Goal: Information Seeking & Learning: Learn about a topic

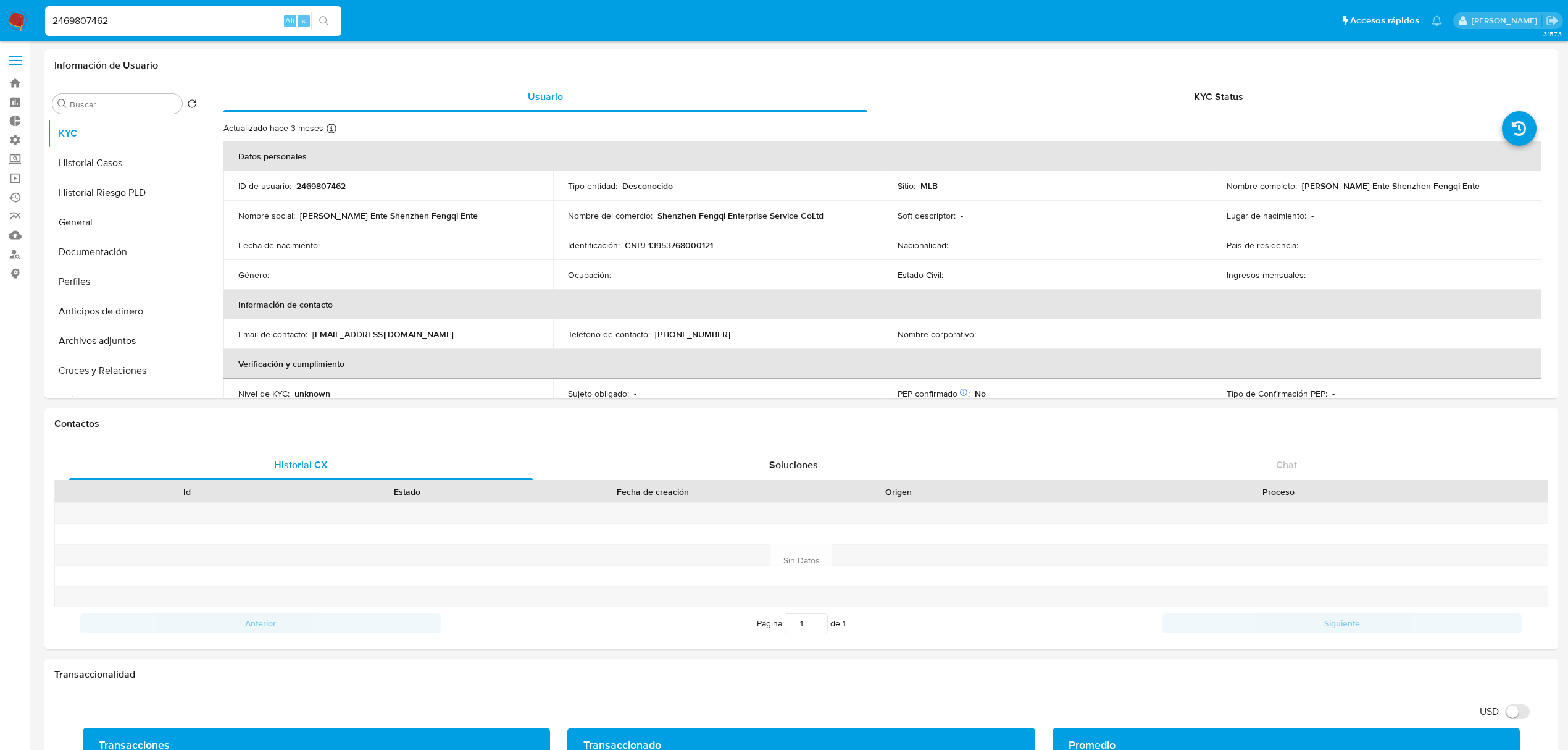
select select "10"
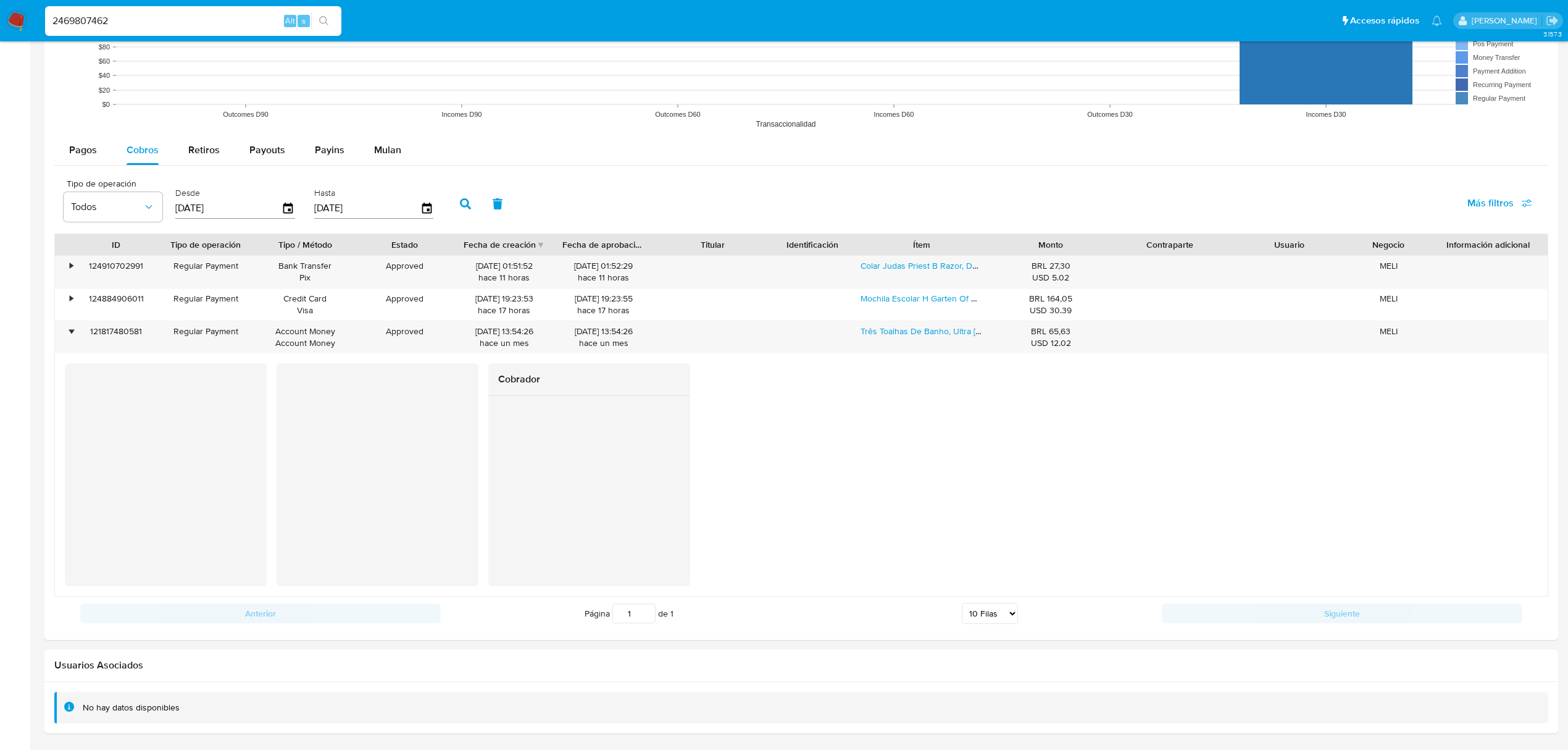
scroll to position [118, 0]
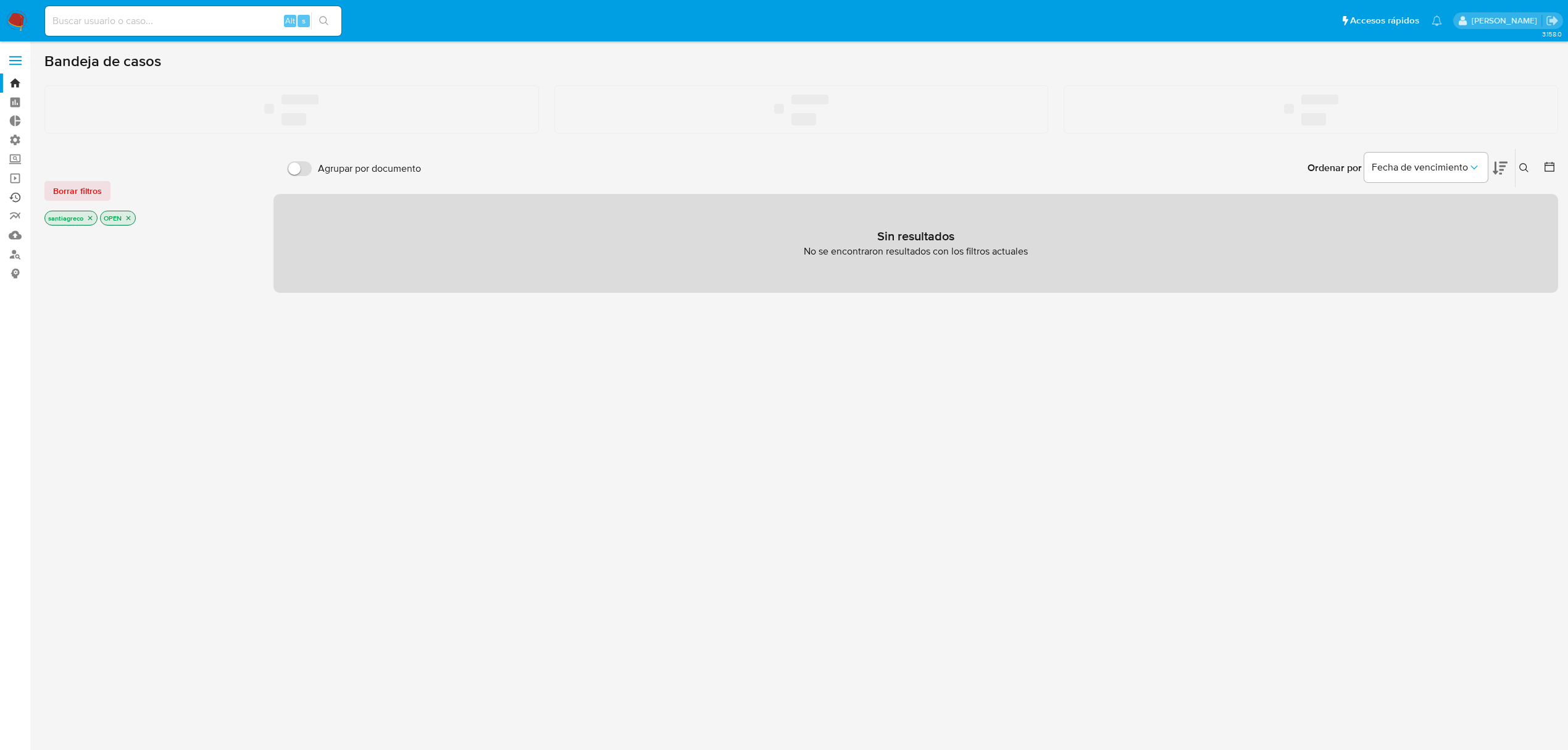
click at [12, 195] on link "Ejecuciones automáticas" at bounding box center [74, 197] width 147 height 19
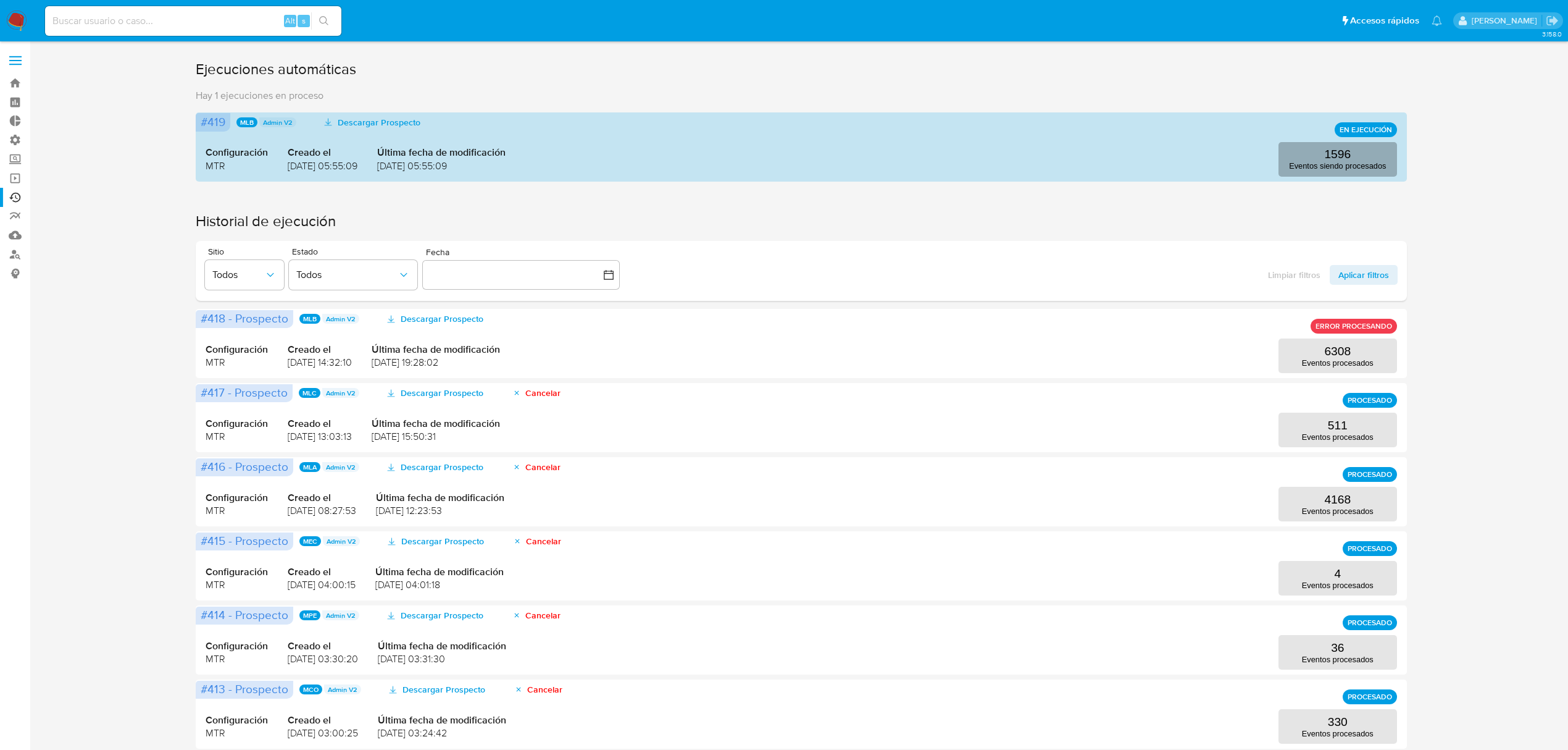
click at [1338, 166] on p "Eventos siendo procesados" at bounding box center [1337, 166] width 97 height 10
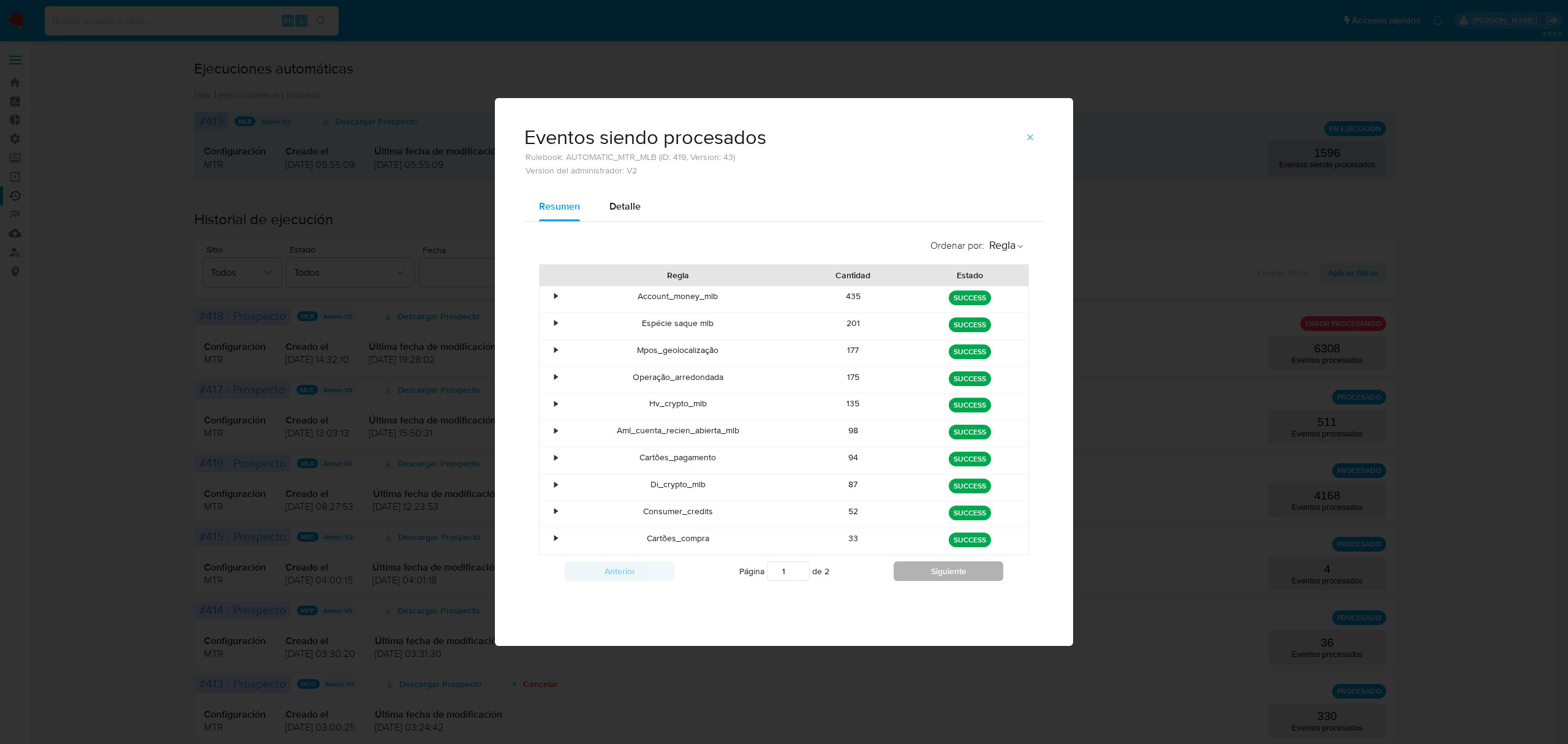
click at [957, 579] on button "Siguiente" at bounding box center [949, 570] width 109 height 20
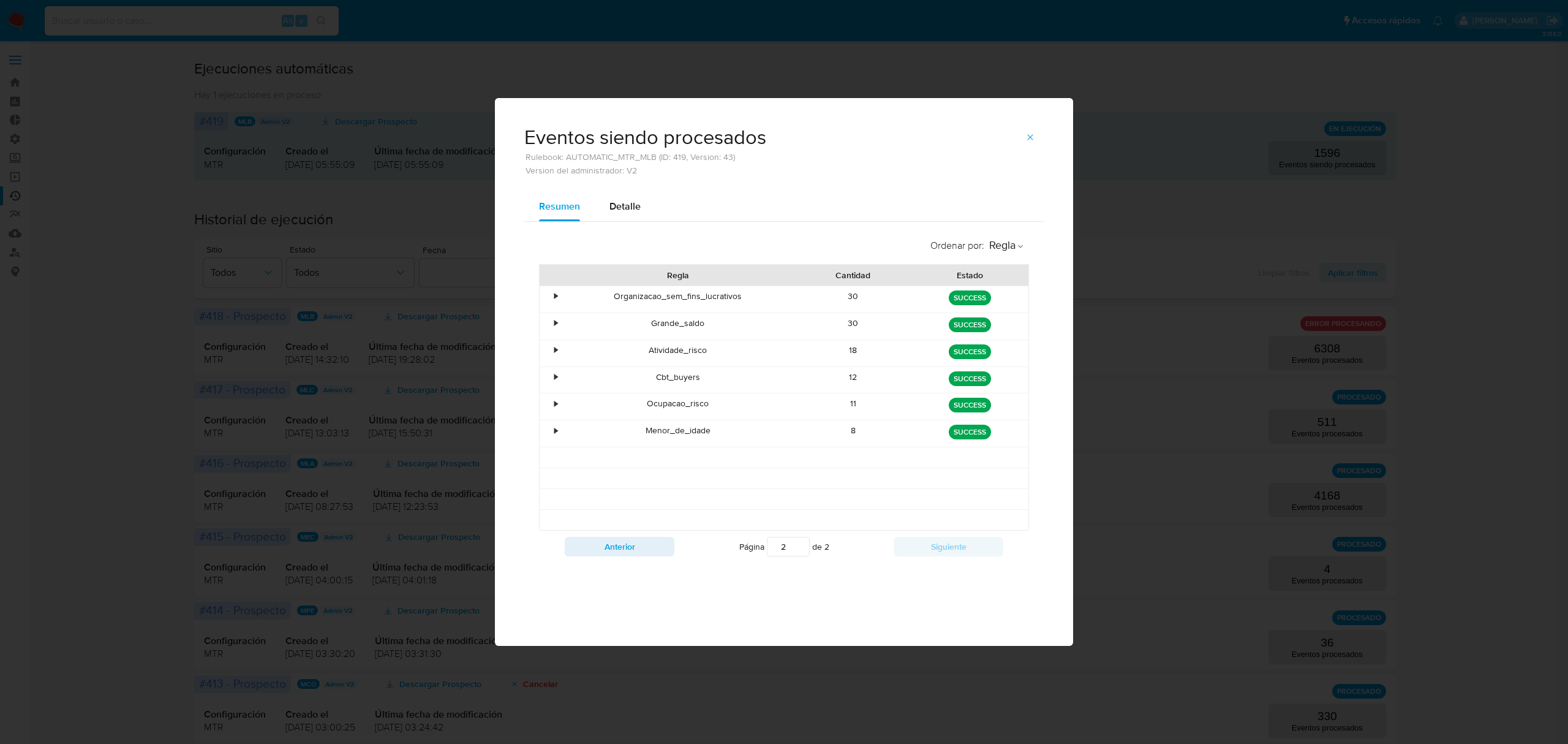
drag, startPoint x: 653, startPoint y: 576, endPoint x: 644, endPoint y: 569, distance: 11.4
click at [652, 572] on div "Ordenar por : [PERSON_NAME] Cantidad Estado • Organizacao_sem_fins_lucrativos 3…" at bounding box center [784, 397] width 519 height 350
click at [640, 556] on button "Anterior" at bounding box center [619, 546] width 109 height 20
type input "1"
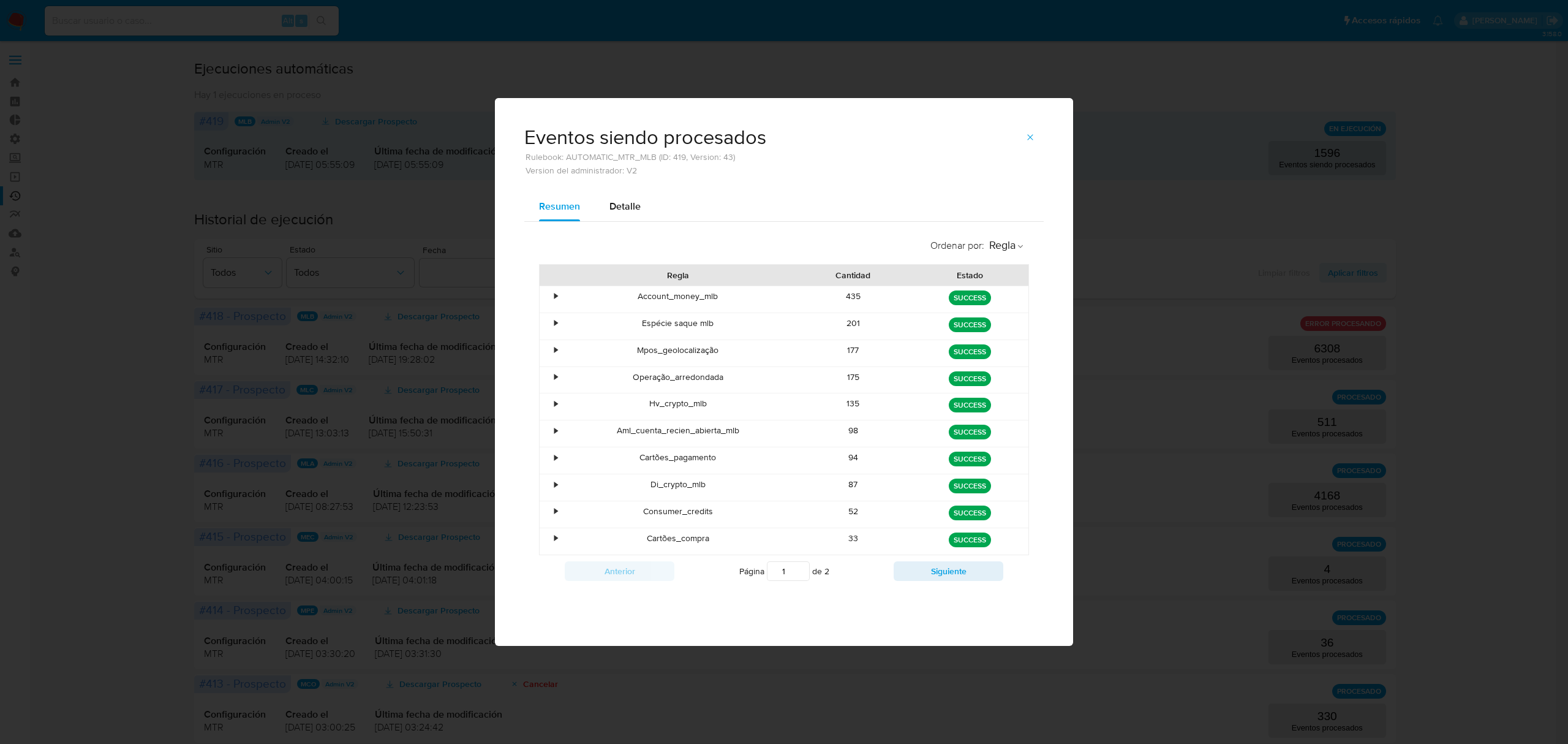
click at [1033, 132] on icon "button" at bounding box center [1030, 137] width 10 height 10
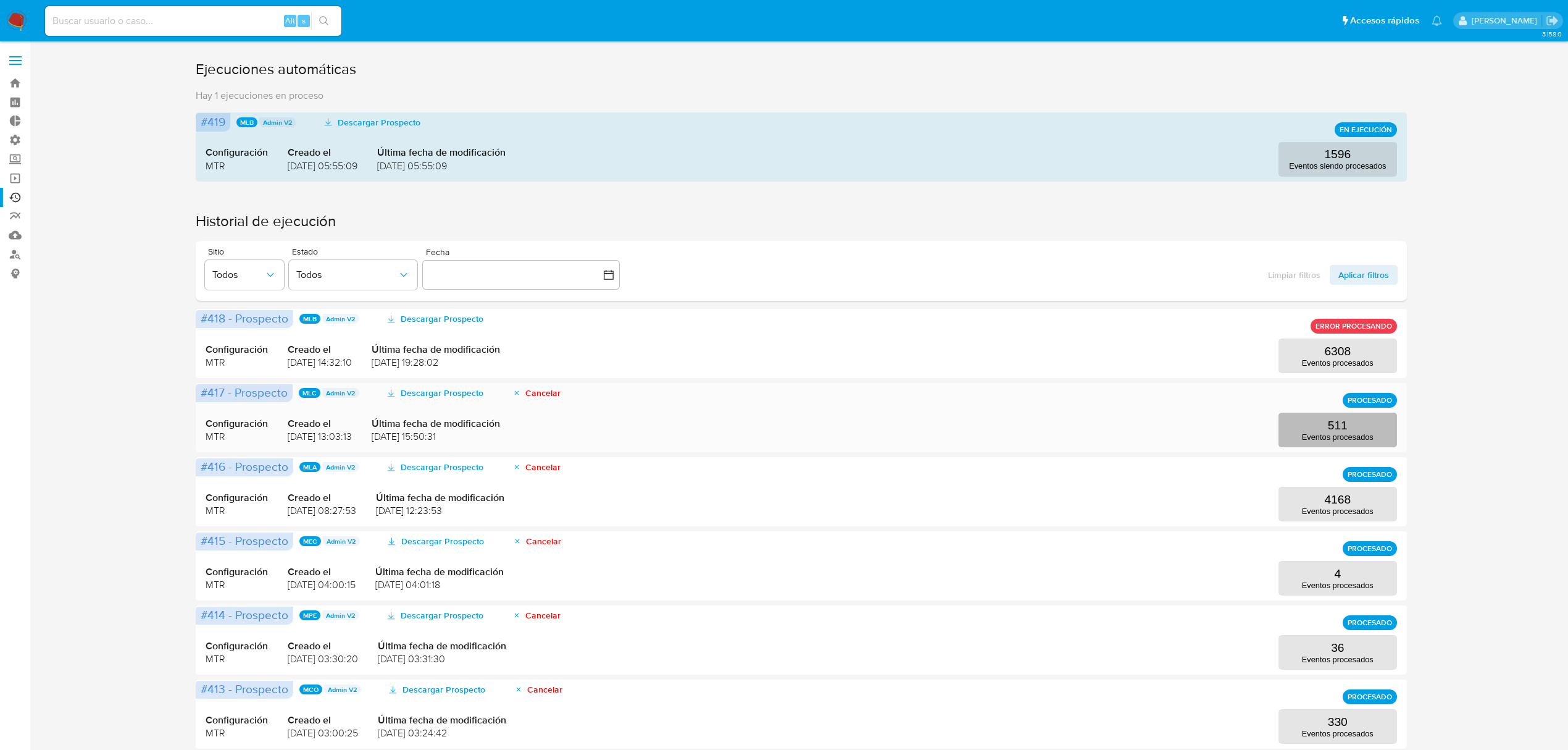
click at [1346, 438] on p "Eventos procesados" at bounding box center [1338, 437] width 72 height 10
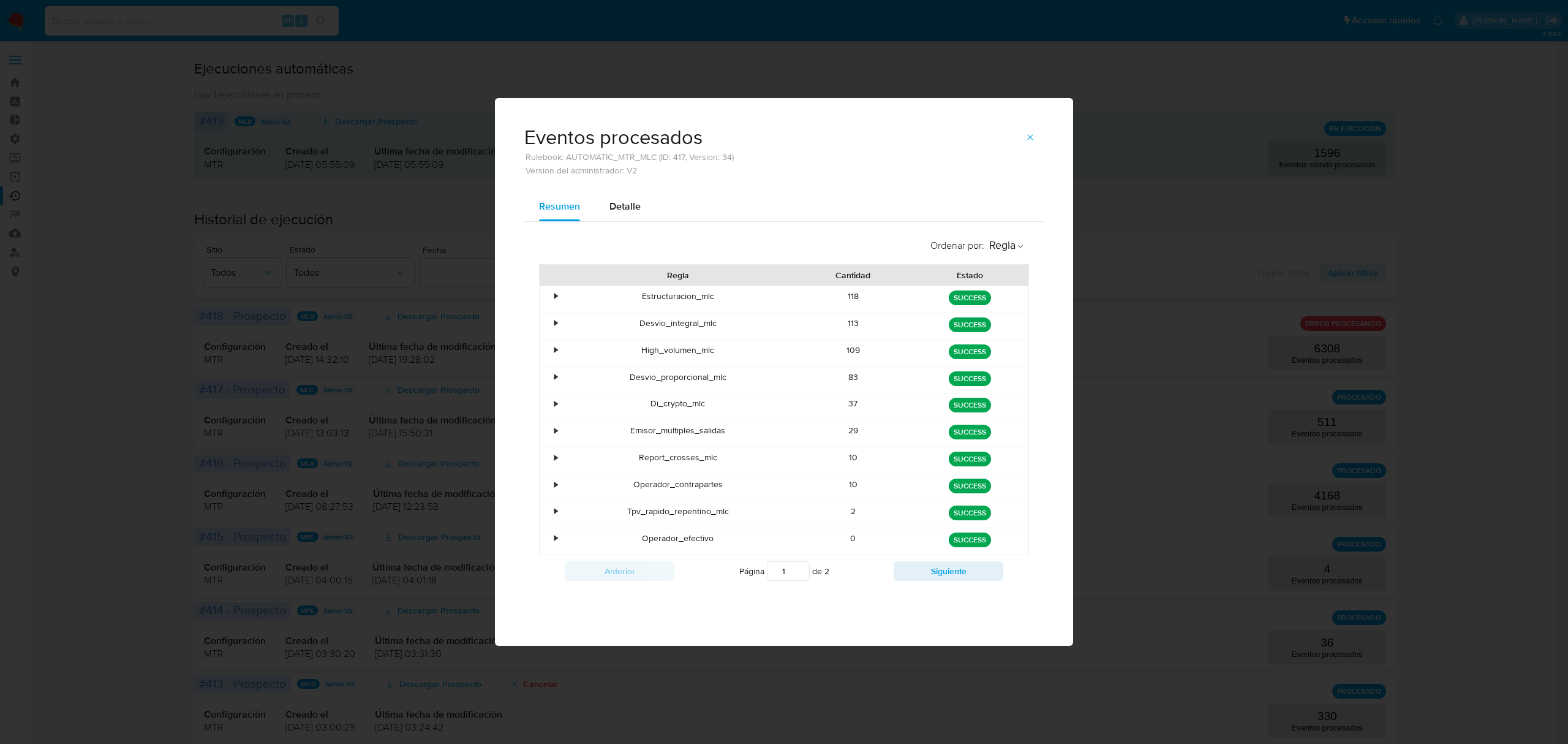
click at [1306, 228] on div "Eventos procesados Rulebook: AUTOMATIC_MTR_MLC (ID: 417, Version: 34) Version d…" at bounding box center [784, 372] width 1568 height 744
click at [555, 490] on div "•" at bounding box center [556, 484] width 3 height 12
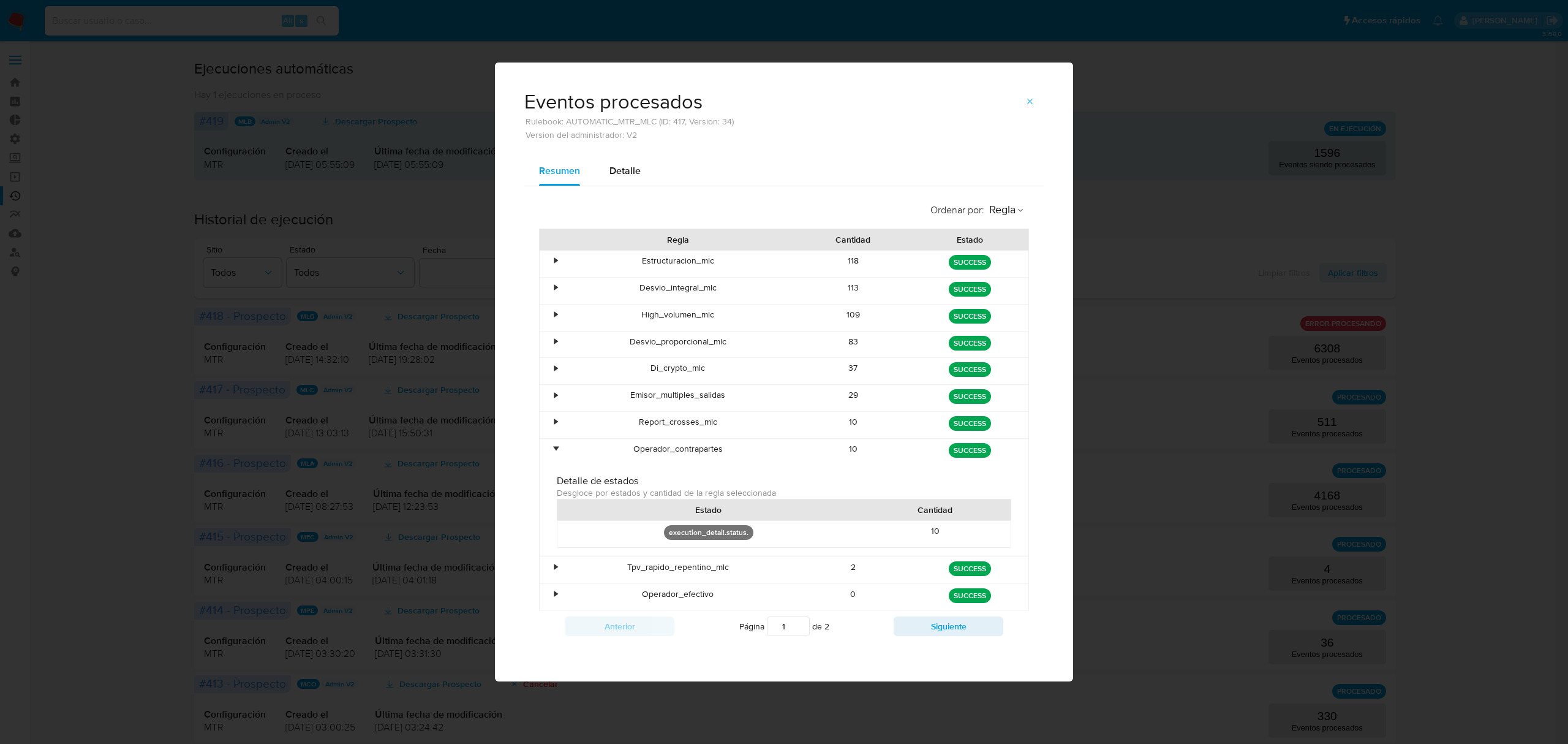
drag, startPoint x: 625, startPoint y: 167, endPoint x: 626, endPoint y: 173, distance: 6.1
click at [625, 171] on span "Detalle" at bounding box center [624, 171] width 31 height 14
select select "10"
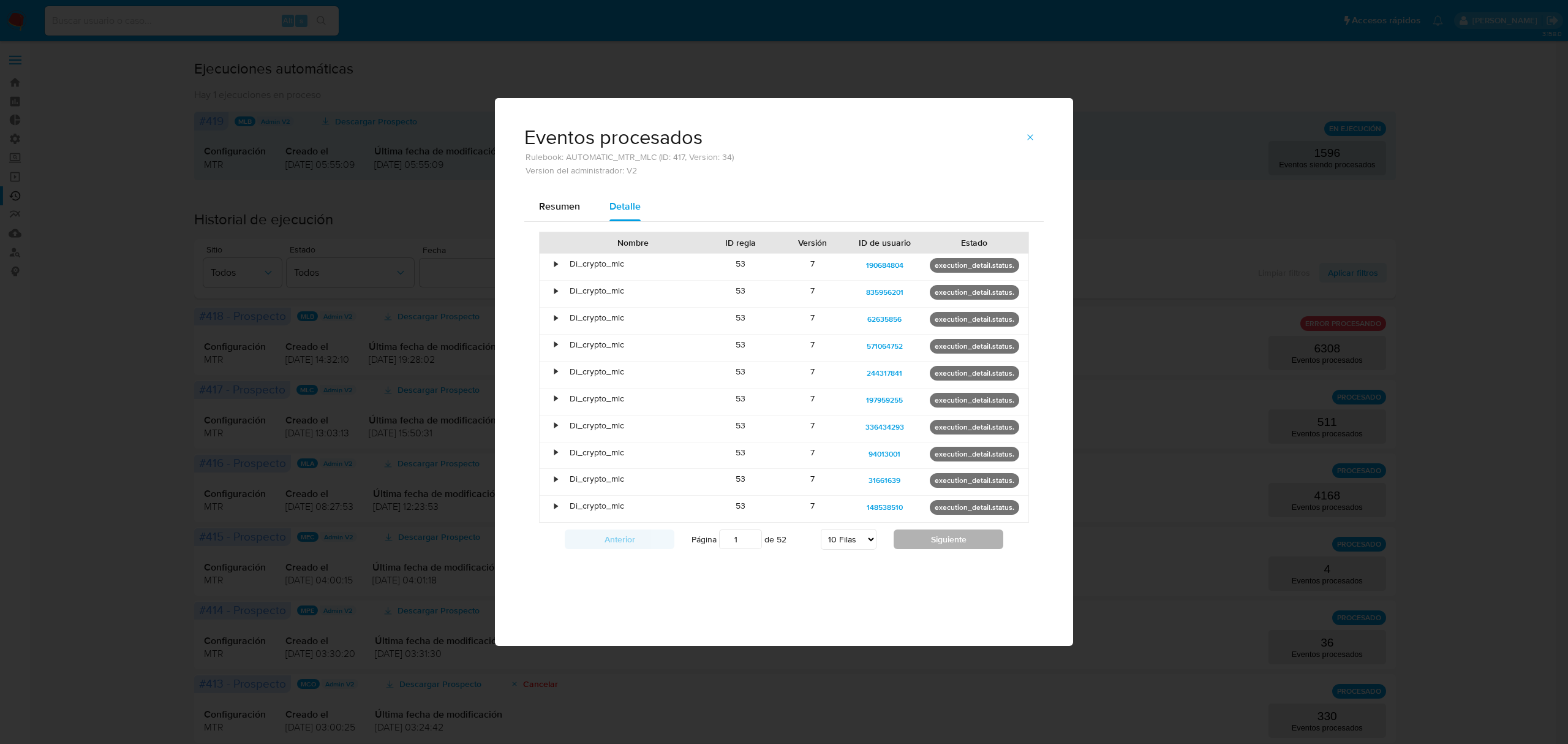
click at [939, 540] on button "Siguiente" at bounding box center [949, 539] width 109 height 20
click at [941, 549] on button "Siguiente" at bounding box center [949, 539] width 109 height 20
click at [940, 555] on div "Anterior Página 3 de 52 5 [PERSON_NAME] 10 [PERSON_NAME] 20 [PERSON_NAME] 25 [P…" at bounding box center [784, 539] width 490 height 33
click at [947, 534] on div "Anterior Página 3 de 52 5 [PERSON_NAME] 10 [PERSON_NAME] 20 [PERSON_NAME] 25 [P…" at bounding box center [784, 539] width 490 height 33
click at [949, 542] on button "Siguiente" at bounding box center [949, 539] width 109 height 20
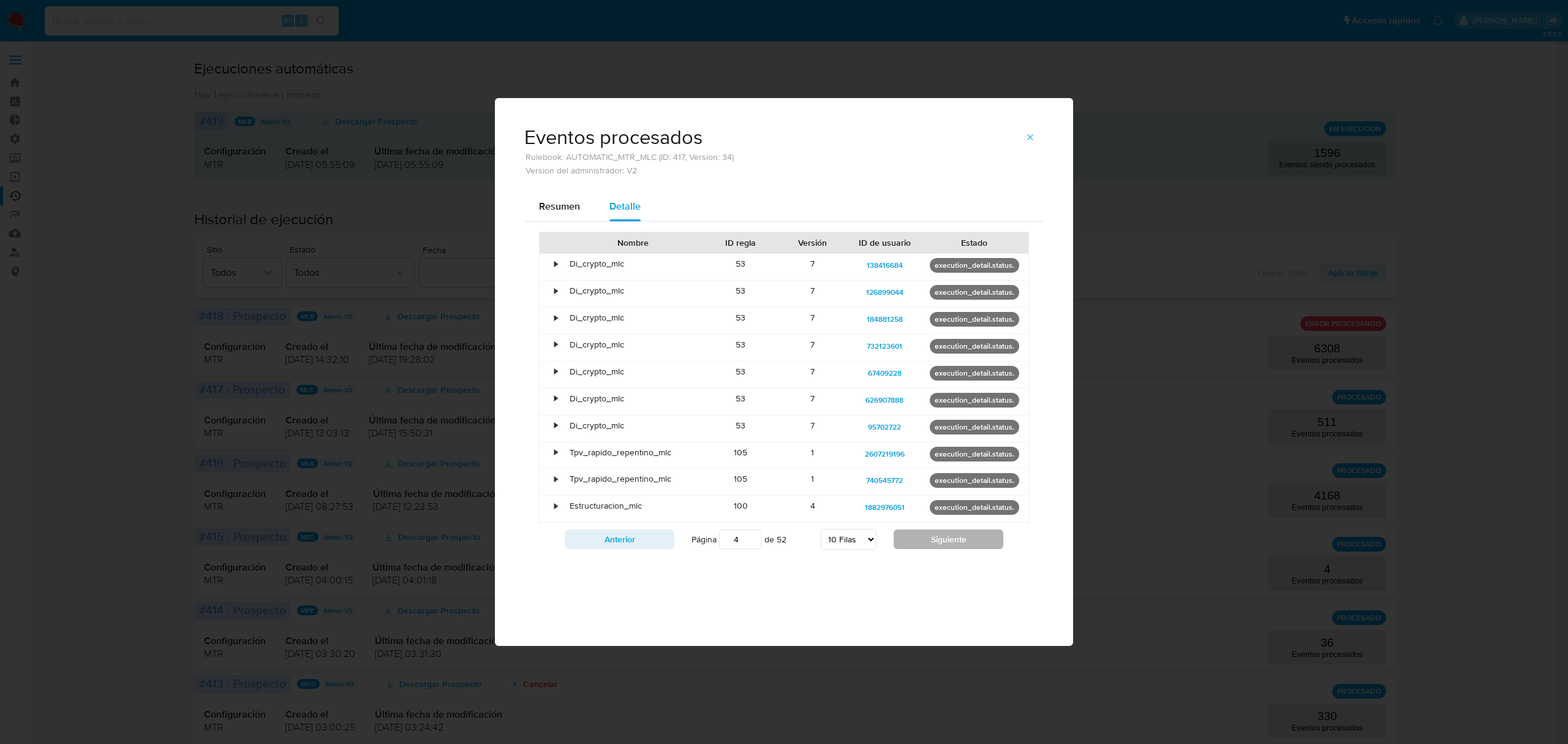
click at [964, 547] on button "Siguiente" at bounding box center [949, 539] width 109 height 20
type input "7"
click at [1033, 130] on span "button" at bounding box center [1030, 137] width 10 height 17
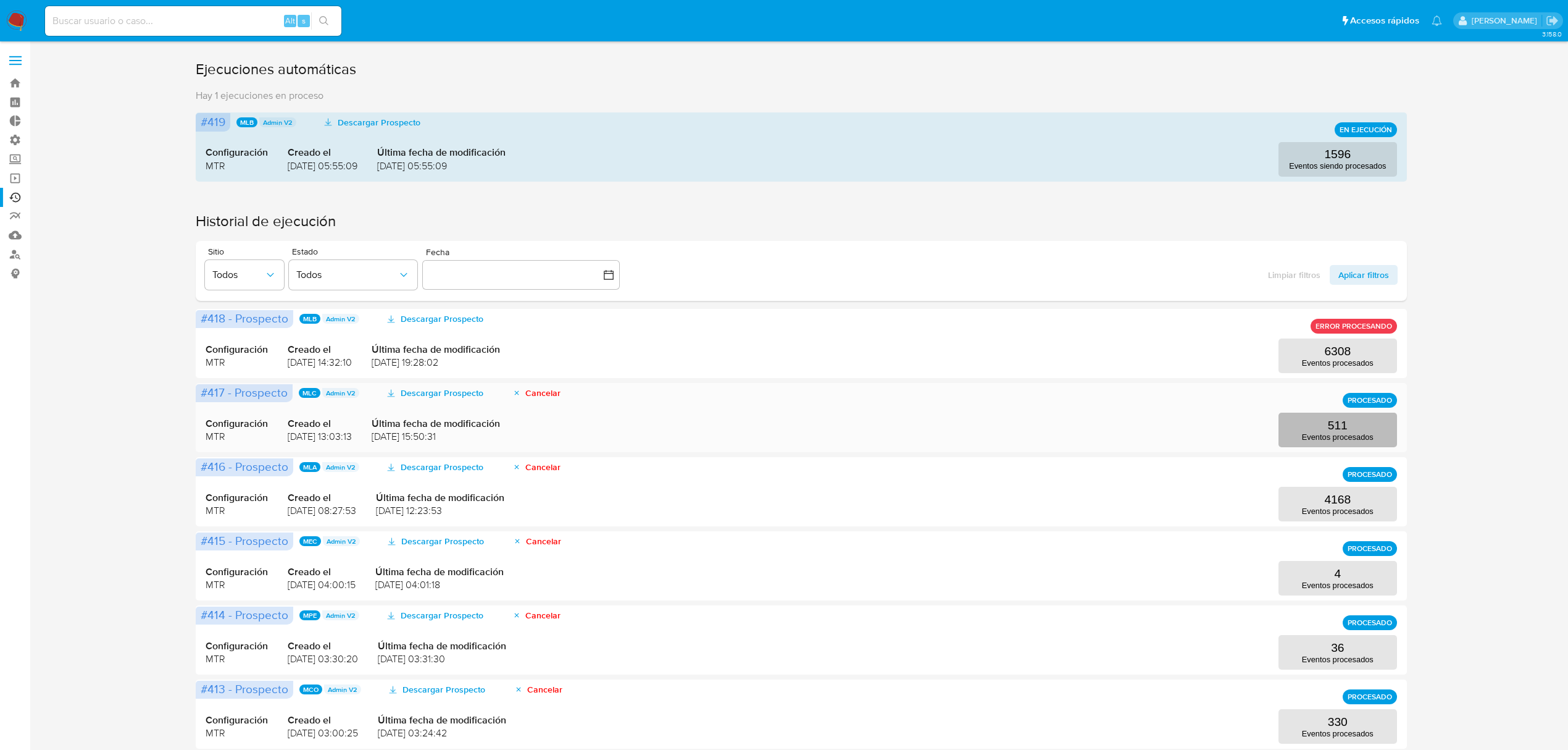
click at [1344, 430] on p "511" at bounding box center [1337, 425] width 20 height 14
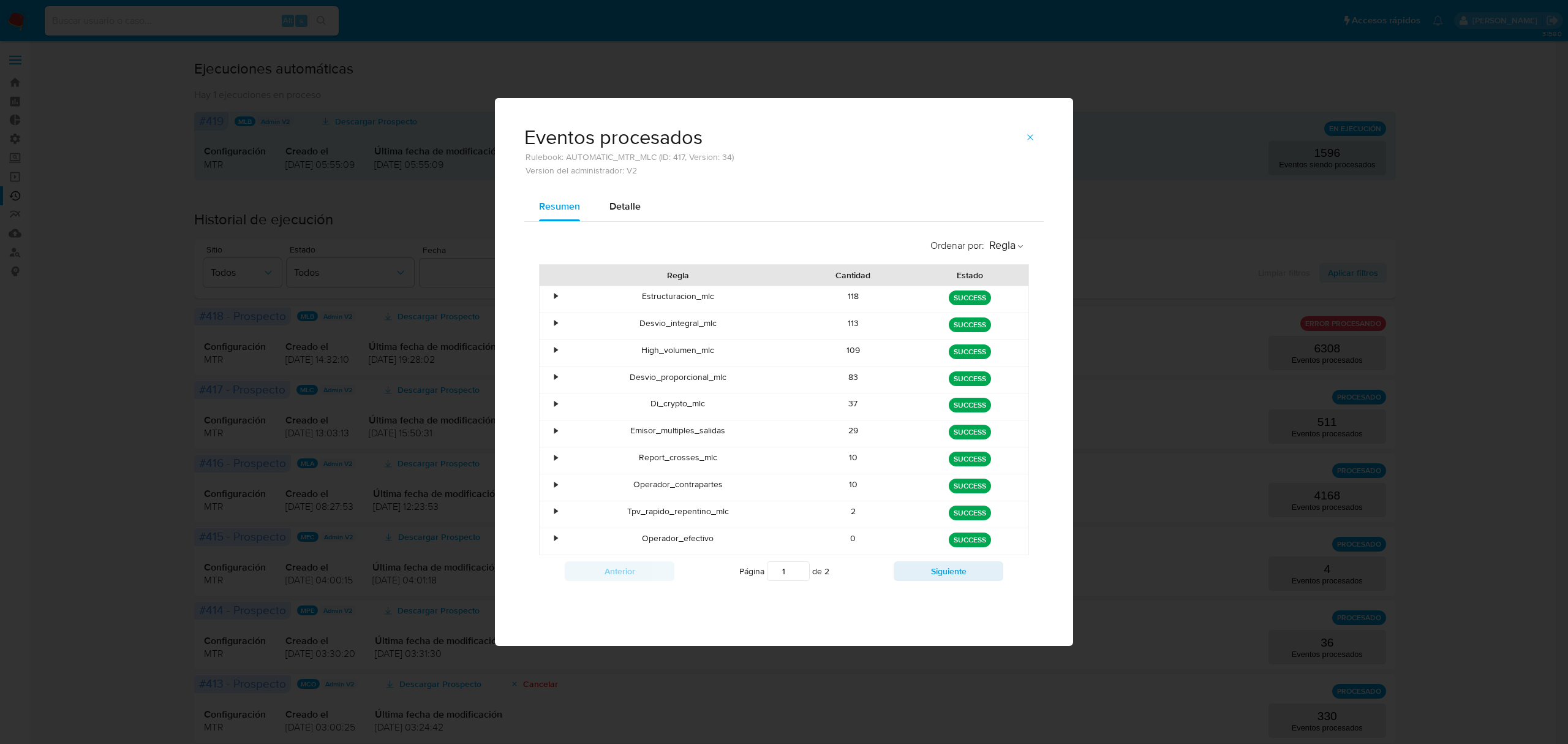
click at [947, 587] on div "Anterior Página 1 de 2 Siguiente" at bounding box center [784, 571] width 490 height 32
click at [949, 579] on button "Siguiente" at bounding box center [949, 570] width 109 height 20
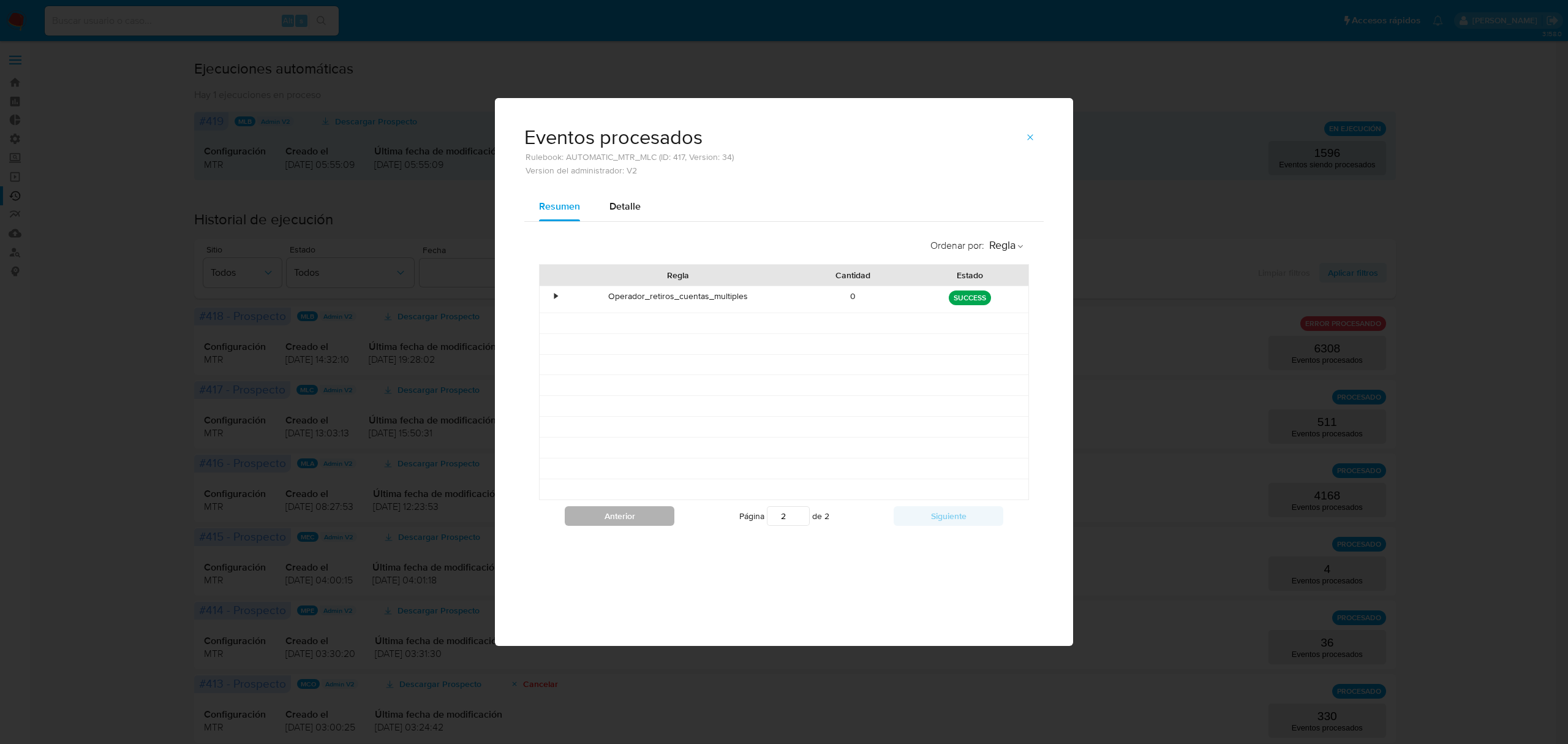
click at [609, 512] on button "Anterior" at bounding box center [619, 516] width 109 height 20
type input "1"
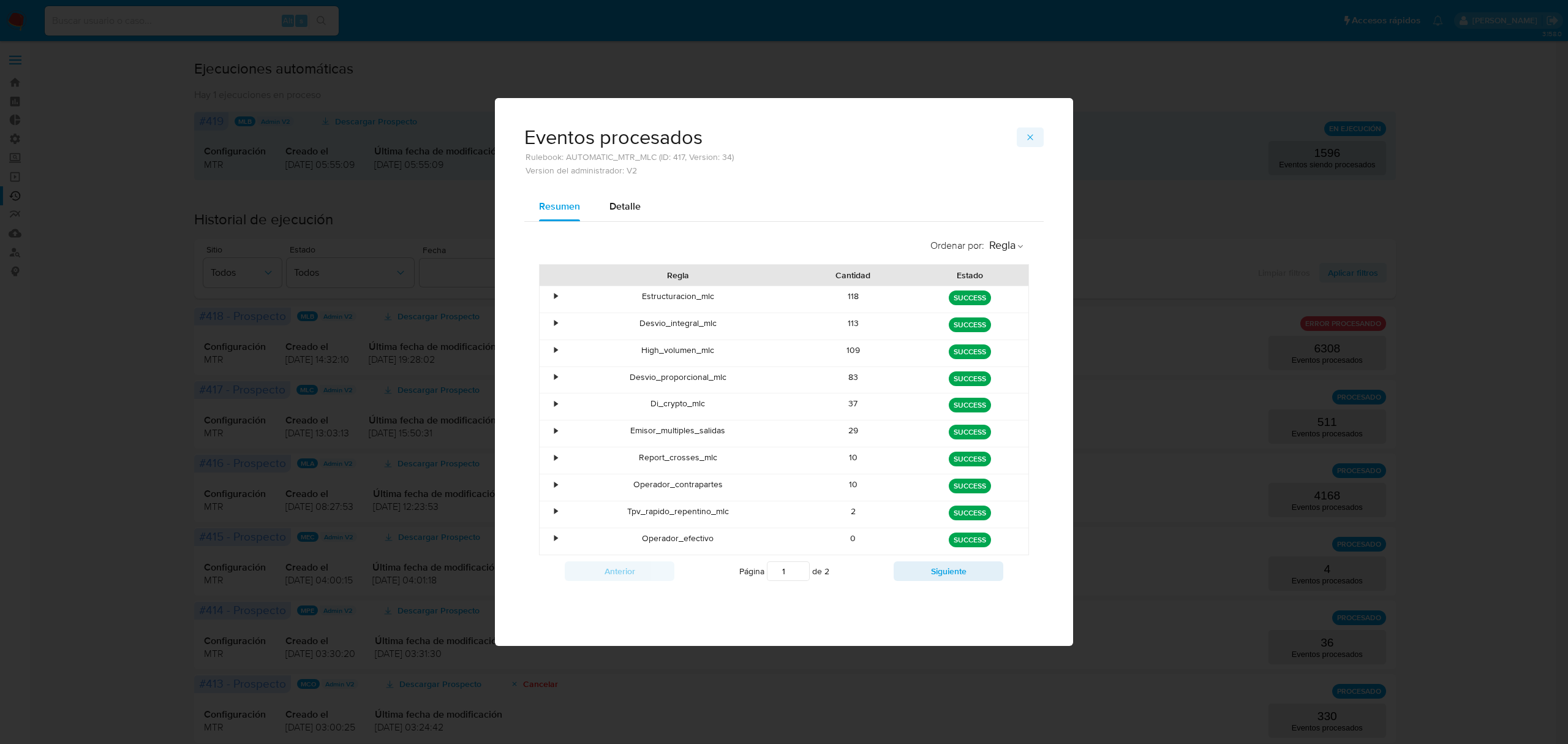
click at [1034, 136] on icon "button" at bounding box center [1030, 137] width 10 height 10
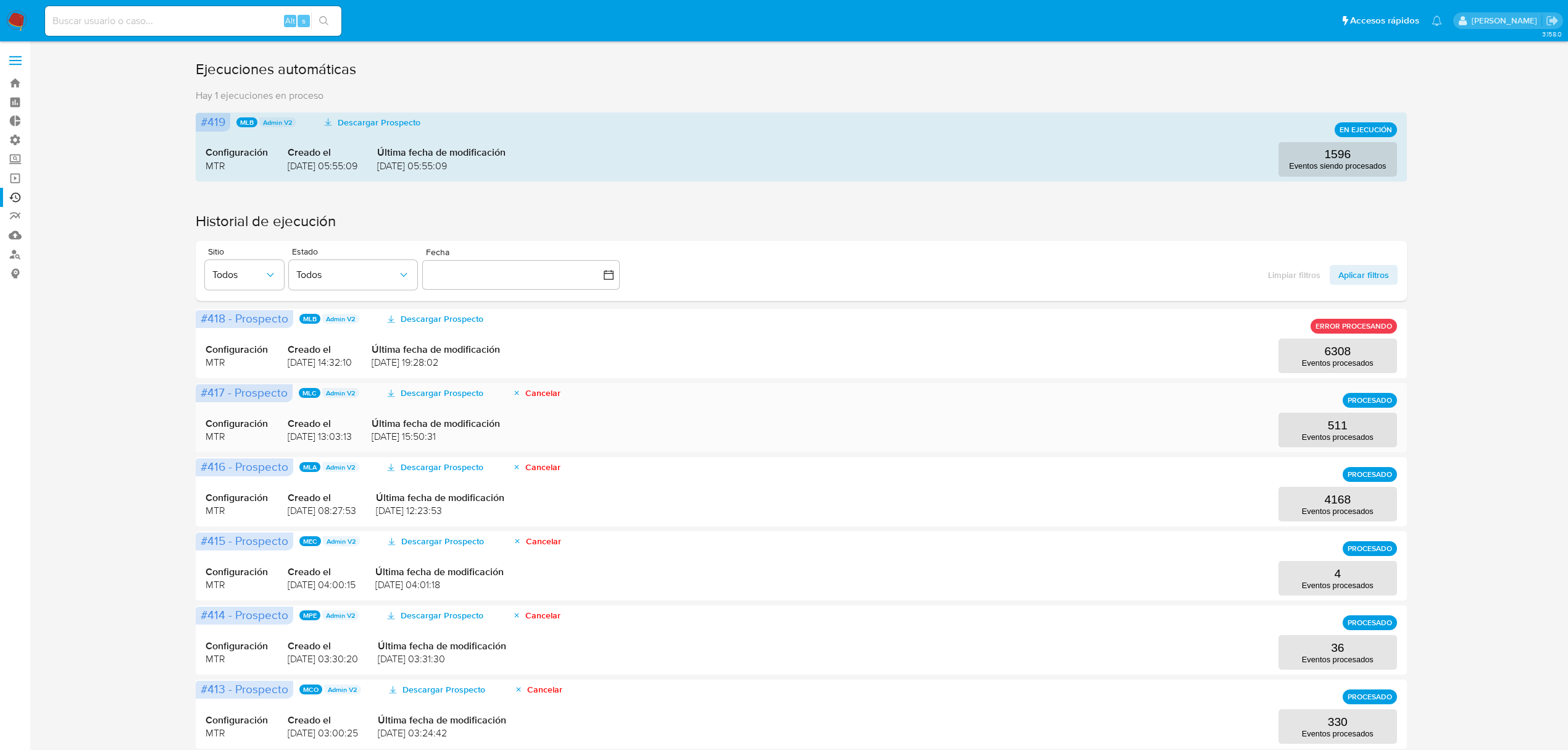
click at [1346, 450] on div "#417 - Prospecto MLC Admin V2 Descargar Prospecto Cancelar PROCESADO Configurac…" at bounding box center [801, 417] width 1211 height 69
click at [1339, 435] on p "Eventos procesados" at bounding box center [1338, 437] width 72 height 10
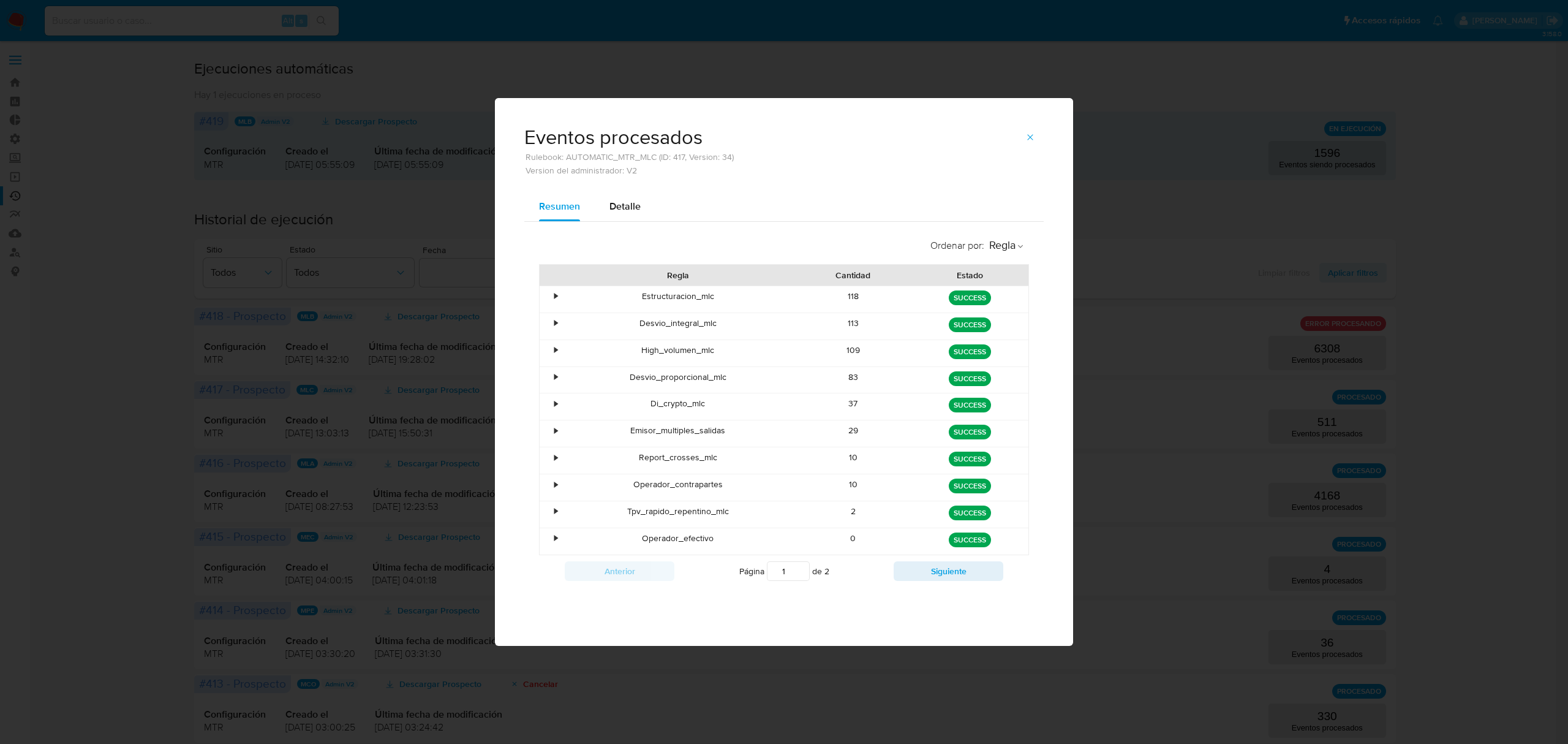
drag, startPoint x: 1027, startPoint y: 137, endPoint x: 1162, endPoint y: 203, distance: 150.3
click at [1027, 137] on icon "button" at bounding box center [1030, 137] width 10 height 10
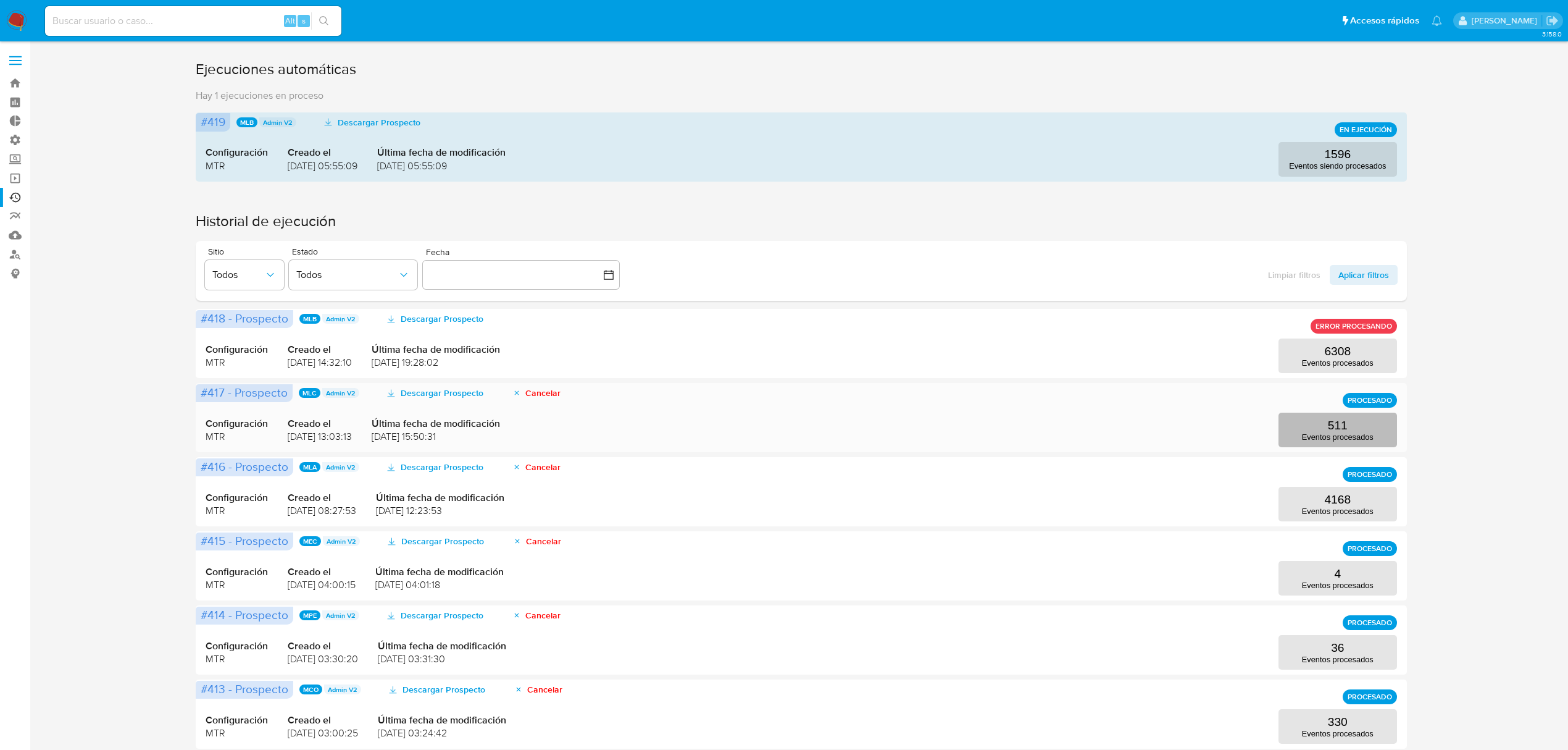
click at [1360, 433] on p "Eventos procesados" at bounding box center [1338, 437] width 72 height 10
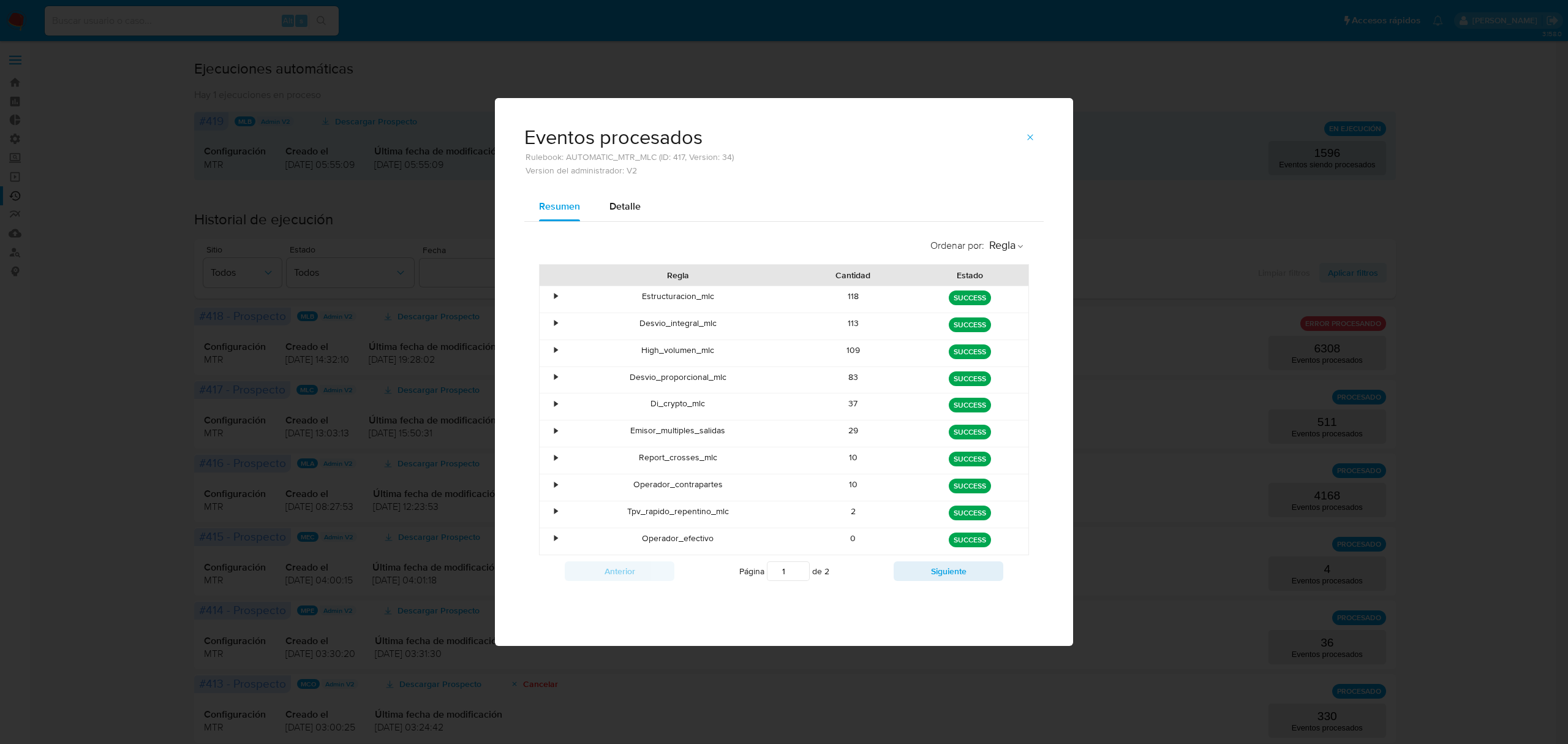
click at [1037, 125] on div "Eventos procesados Rulebook: AUTOMATIC_MTR_MLC (ID: 417, Version: 34) Version d…" at bounding box center [784, 145] width 578 height 94
click at [1026, 157] on div "Eventos procesados Rulebook: AUTOMATIC_MTR_MLC (ID: 417, Version: 34) Version d…" at bounding box center [784, 151] width 519 height 48
click at [1034, 146] on button "button" at bounding box center [1030, 137] width 27 height 20
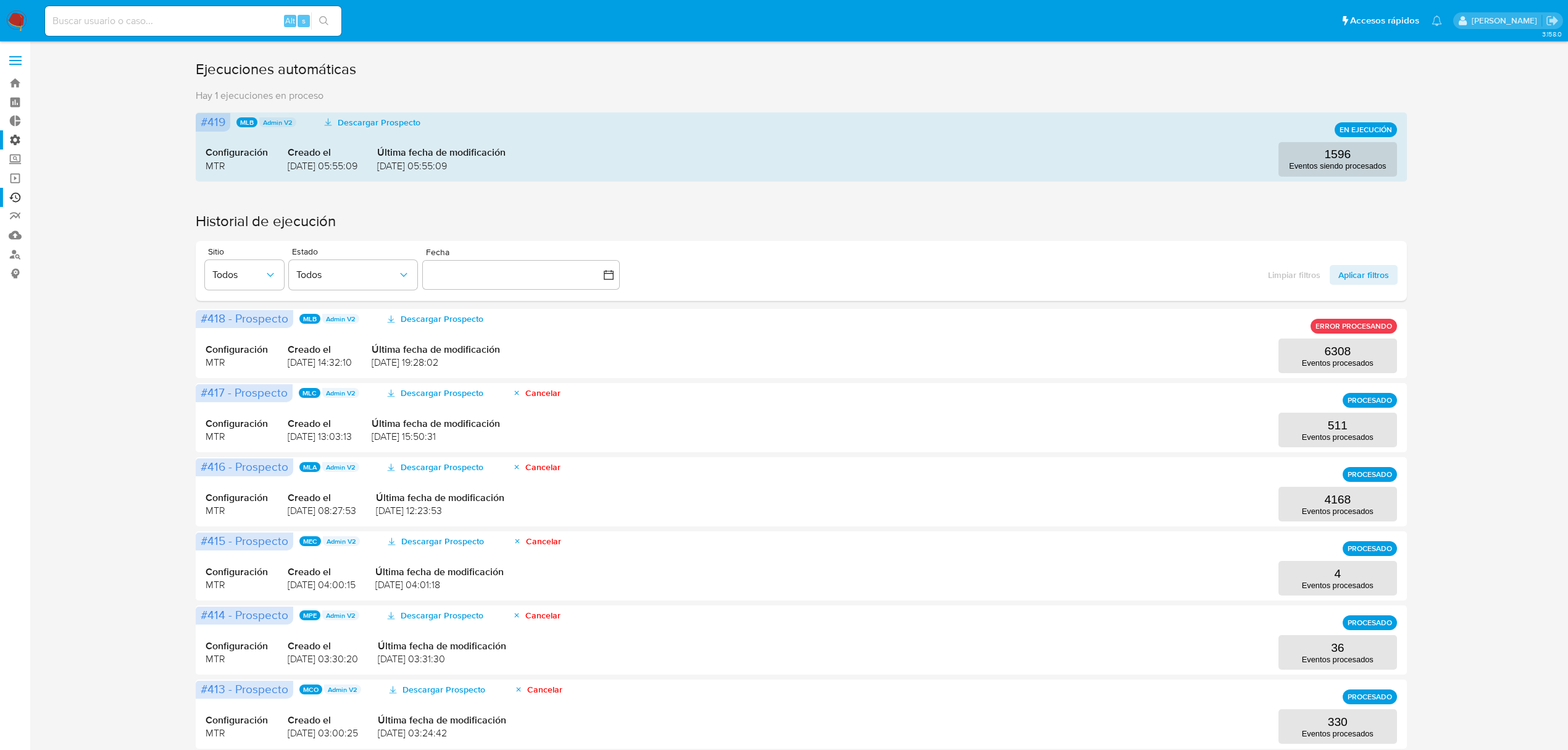
click at [9, 143] on label "Administración" at bounding box center [74, 140] width 147 height 19
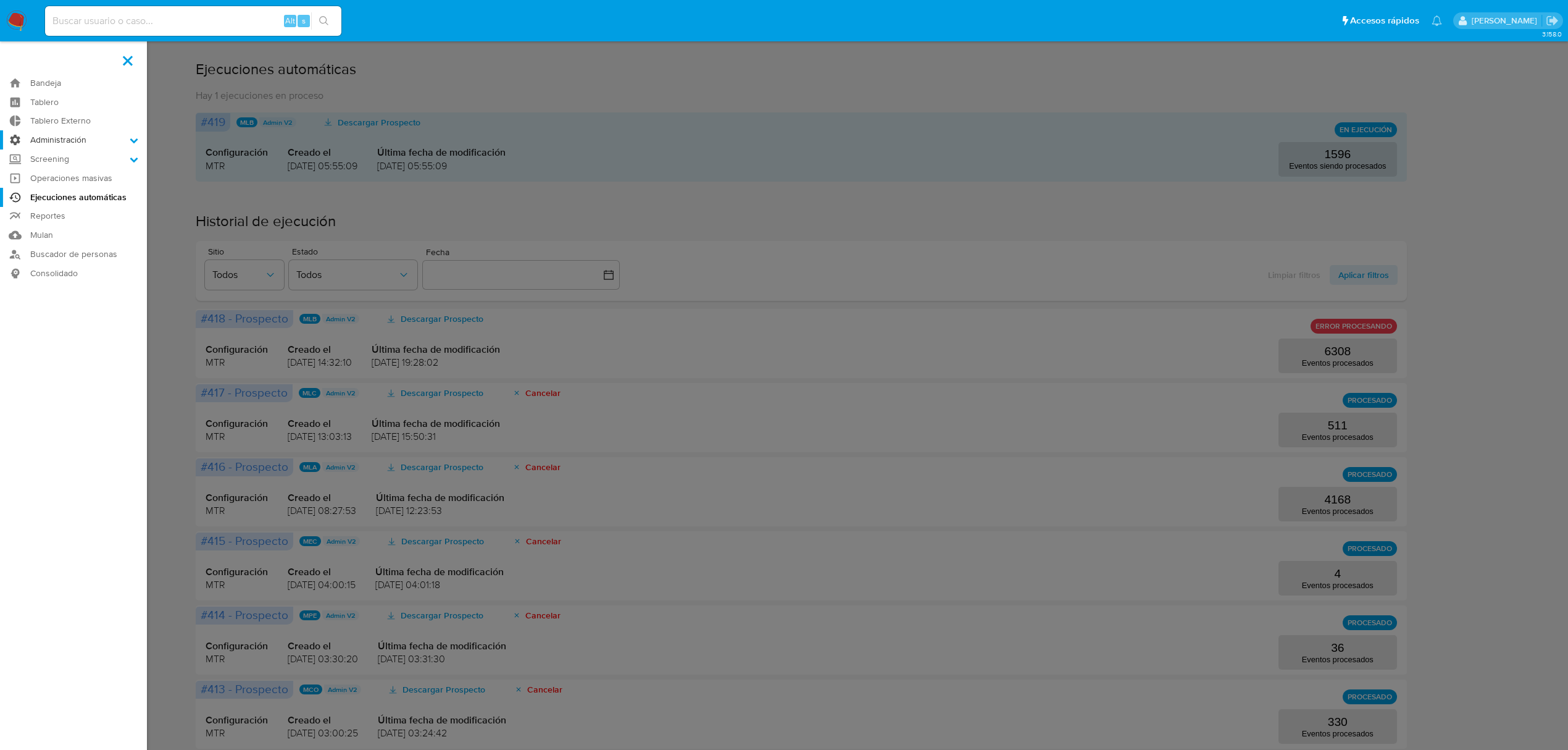
click at [0, 0] on input "Administración" at bounding box center [0, 0] width 0 height 0
click at [53, 154] on link "Reglas" at bounding box center [74, 157] width 147 height 15
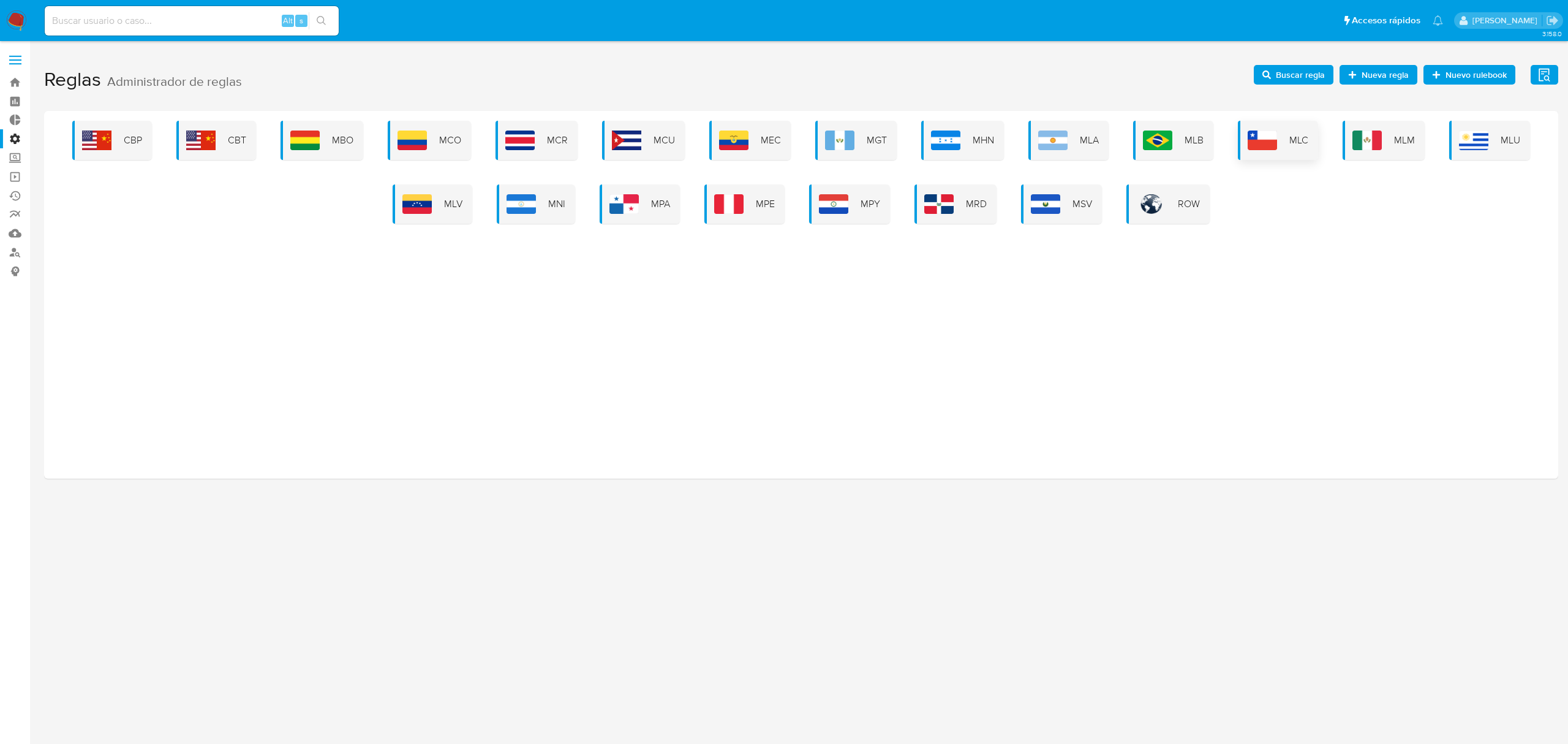
click at [1311, 137] on div "MLC" at bounding box center [1278, 140] width 80 height 39
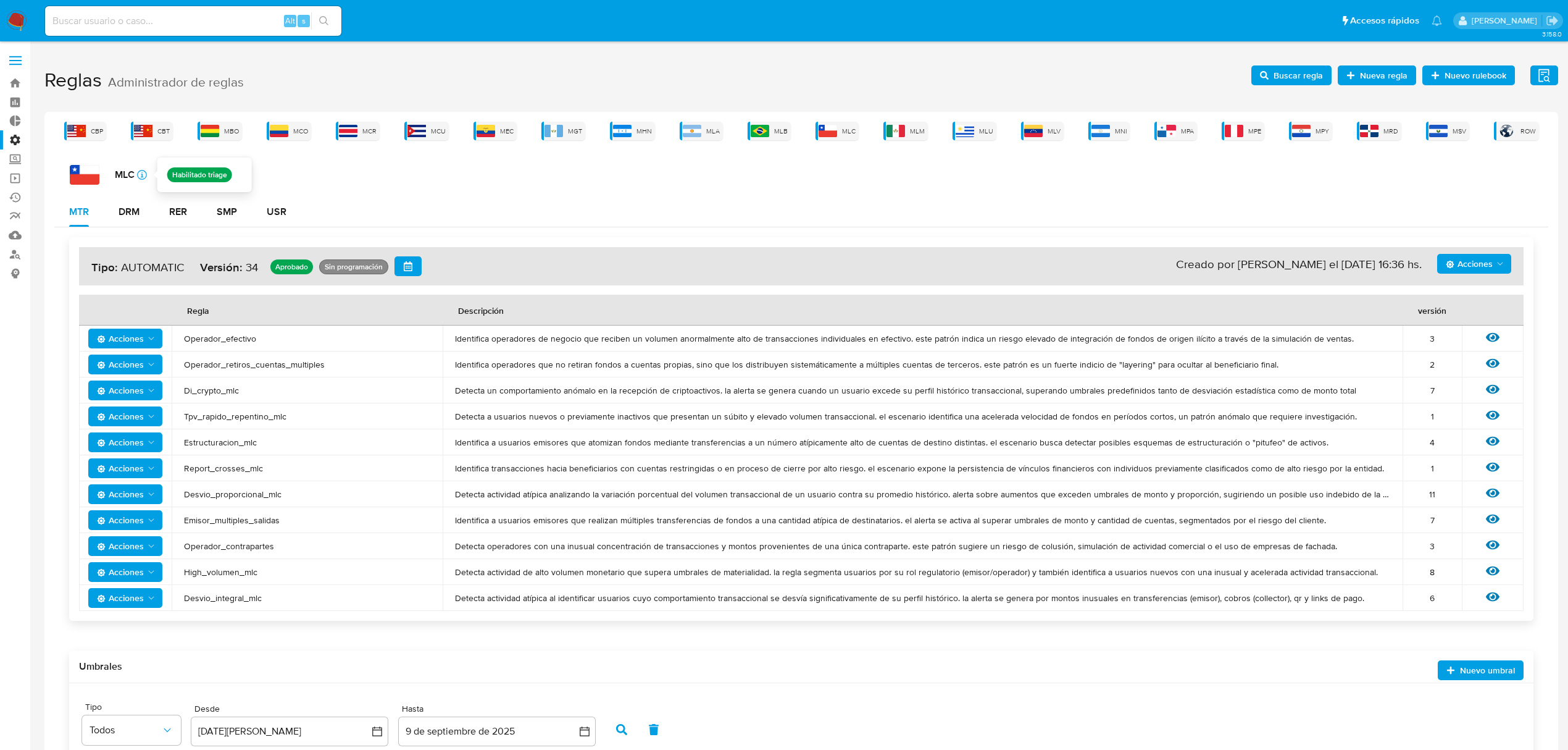
click at [142, 174] on icon "icon-info-16" at bounding box center [141, 174] width 10 height 10
click at [1489, 571] on icon at bounding box center [1492, 571] width 14 height 10
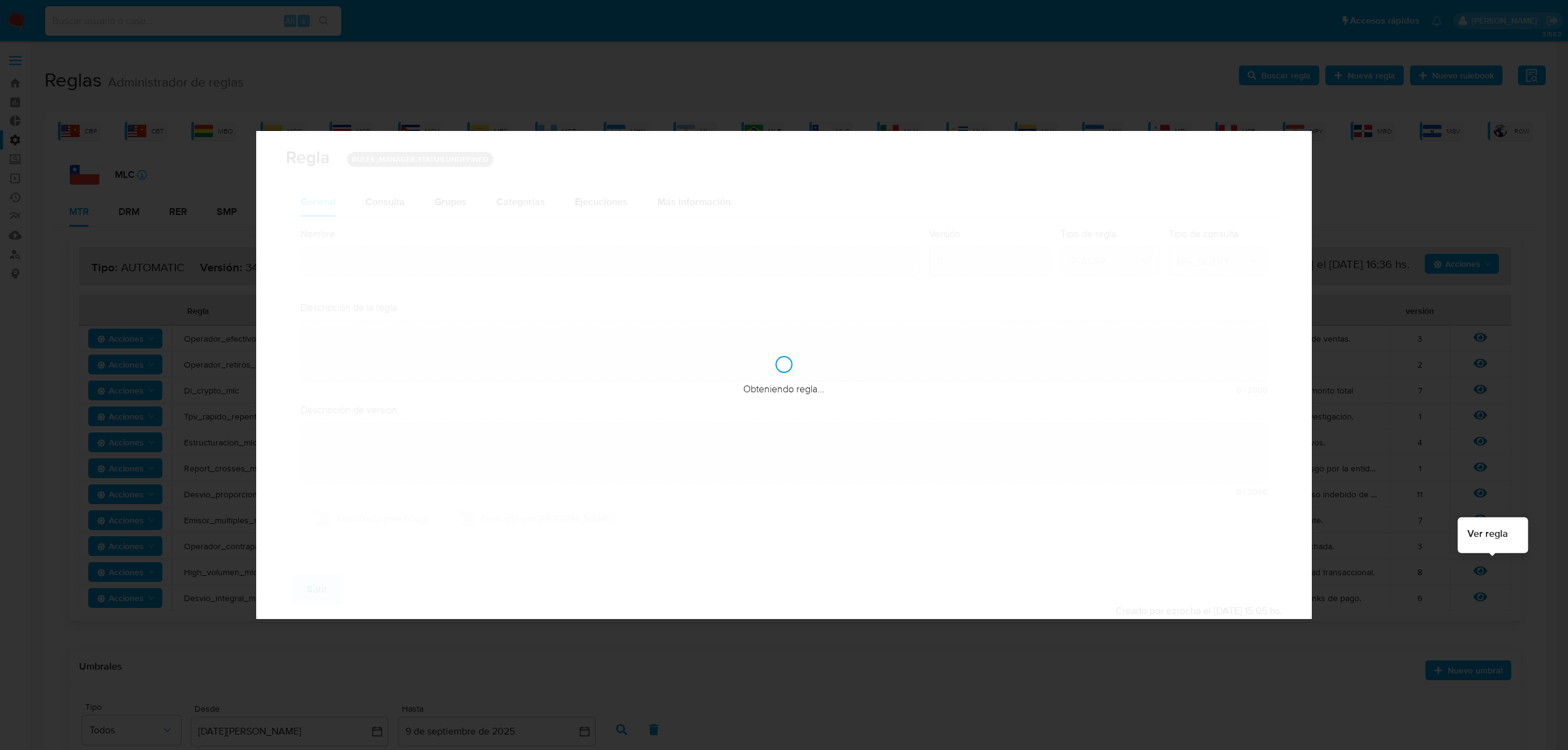
type input "High_volumen_mlc"
type textarea "Detecta actividad de alto volumen monetario que supera umbrales de materialidad…"
type textarea "Sellers que vendan por una gran volumen transaccional"
checkbox input "true"
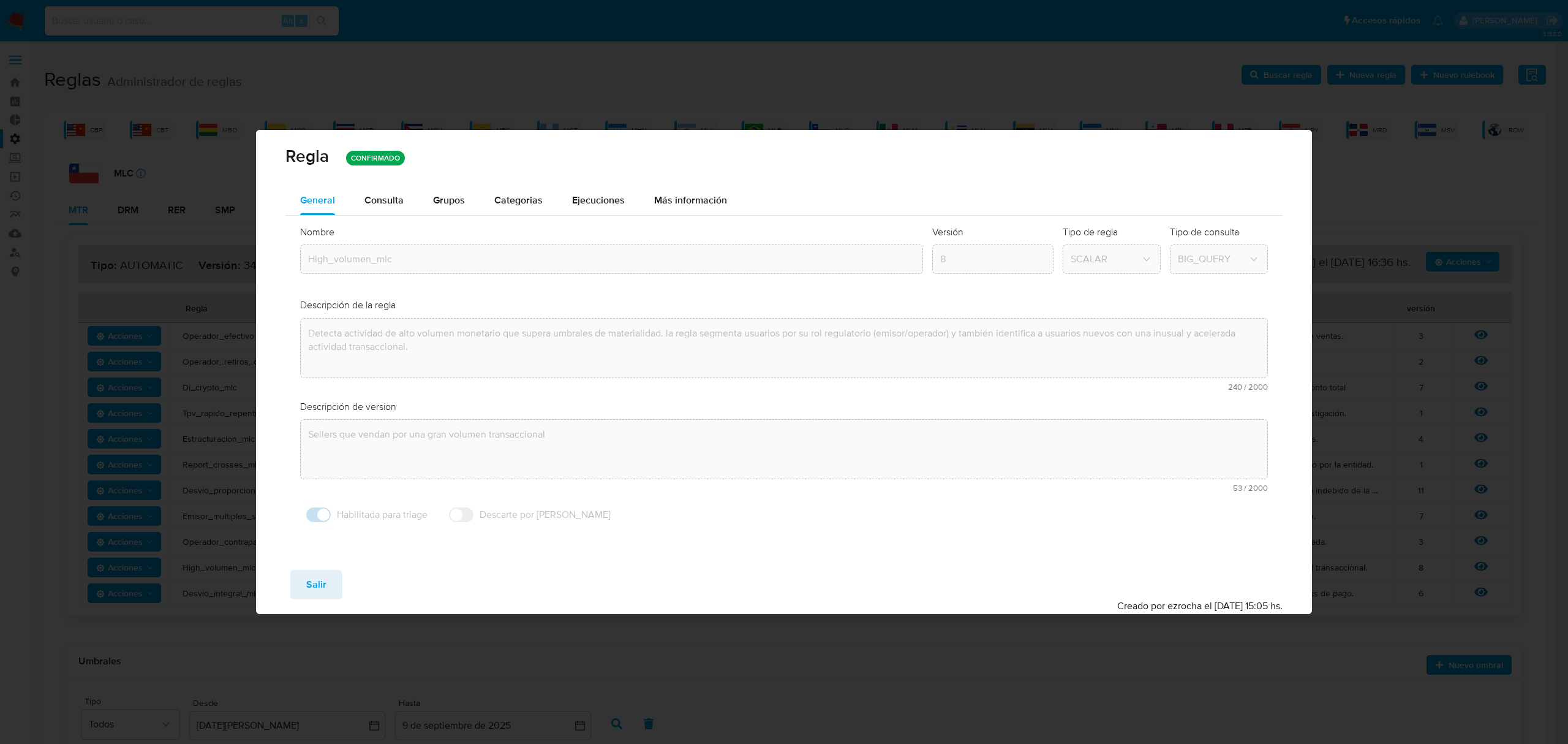
drag, startPoint x: 383, startPoint y: 198, endPoint x: 416, endPoint y: 200, distance: 33.1
click at [395, 200] on span "Consulta" at bounding box center [384, 200] width 39 height 14
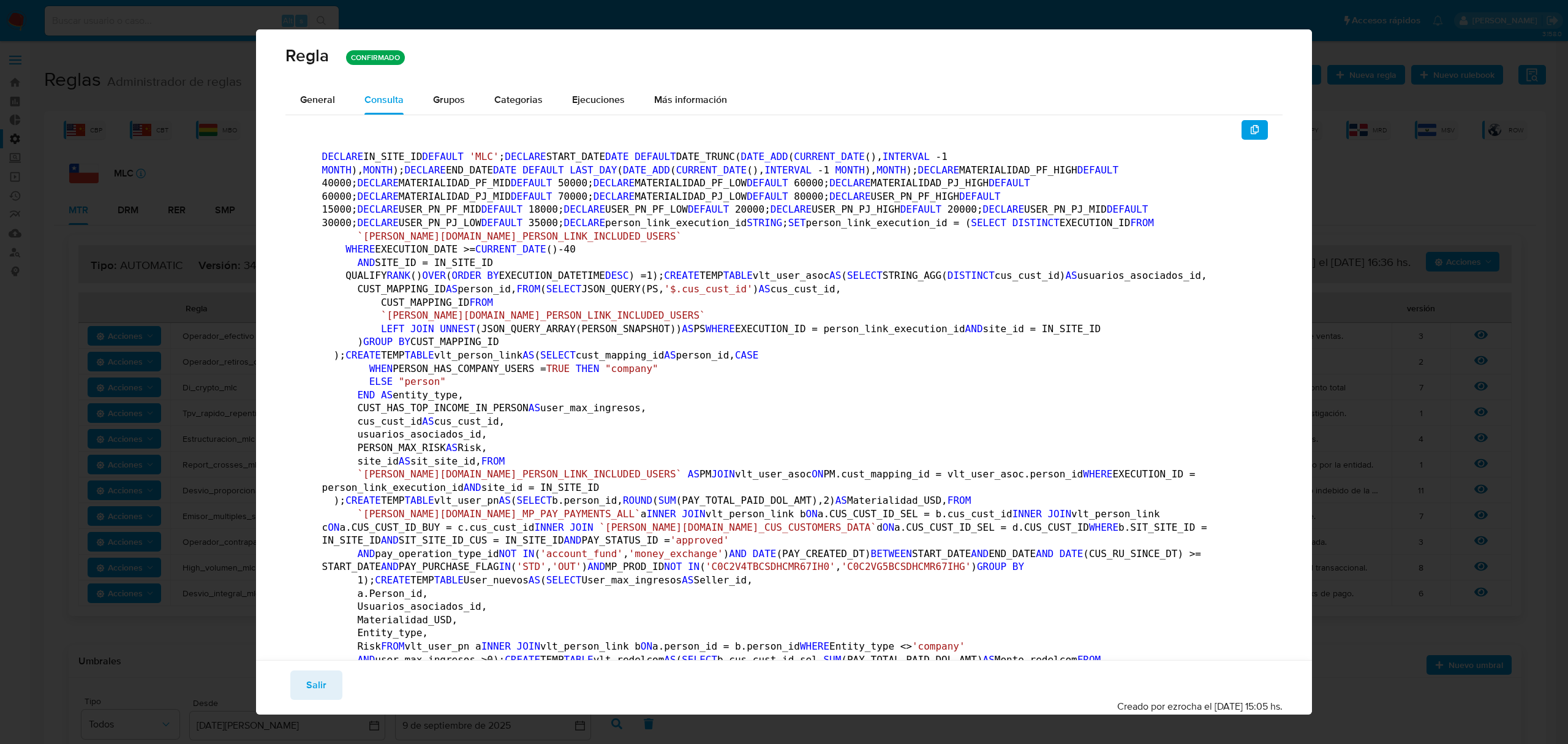
drag, startPoint x: 534, startPoint y: 106, endPoint x: 585, endPoint y: 110, distance: 51.2
click at [535, 109] on div "Categorias" at bounding box center [518, 99] width 48 height 29
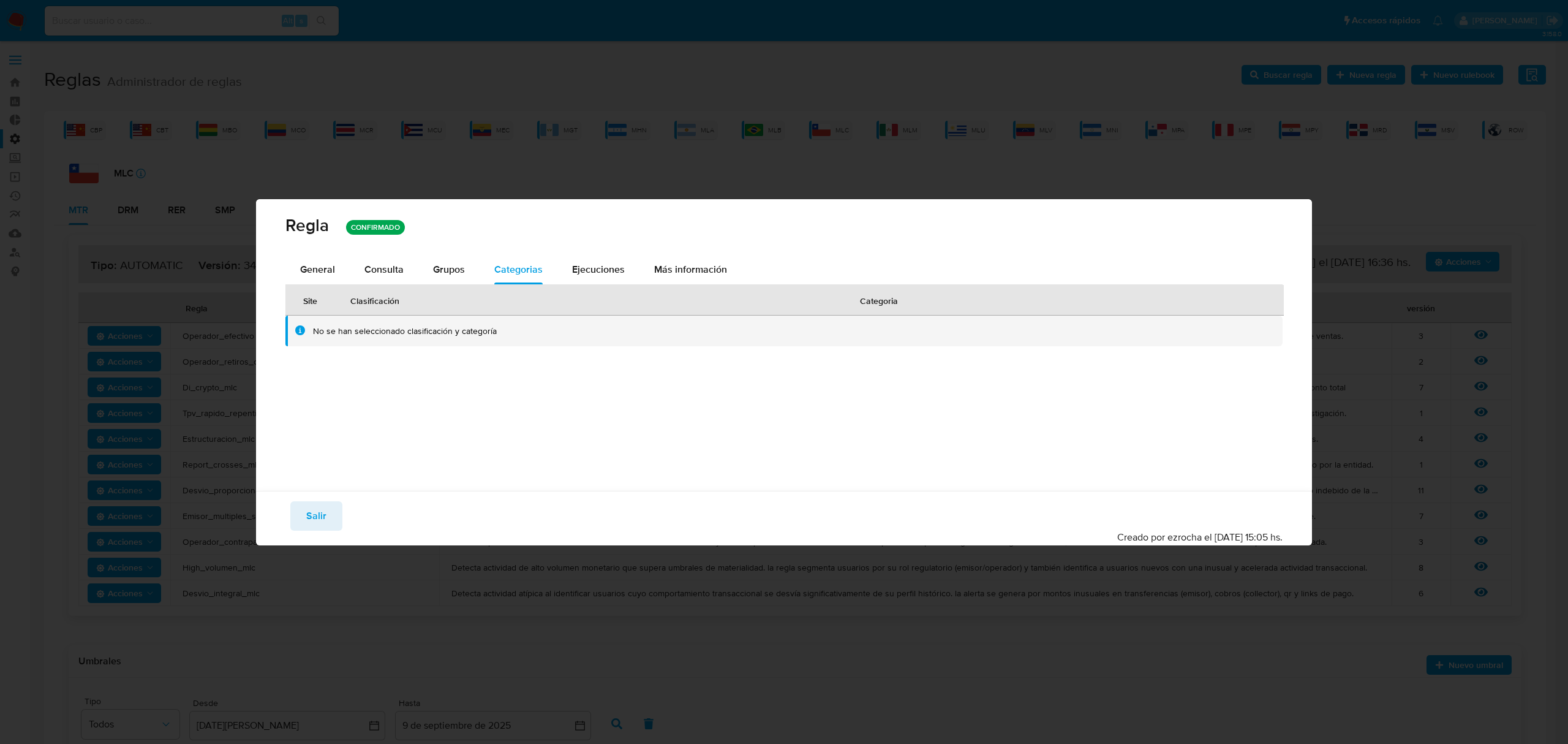
click at [585, 252] on div "Regla CONFIRMADO" at bounding box center [784, 227] width 1056 height 56
click at [584, 261] on div "Ejecuciones" at bounding box center [598, 269] width 52 height 29
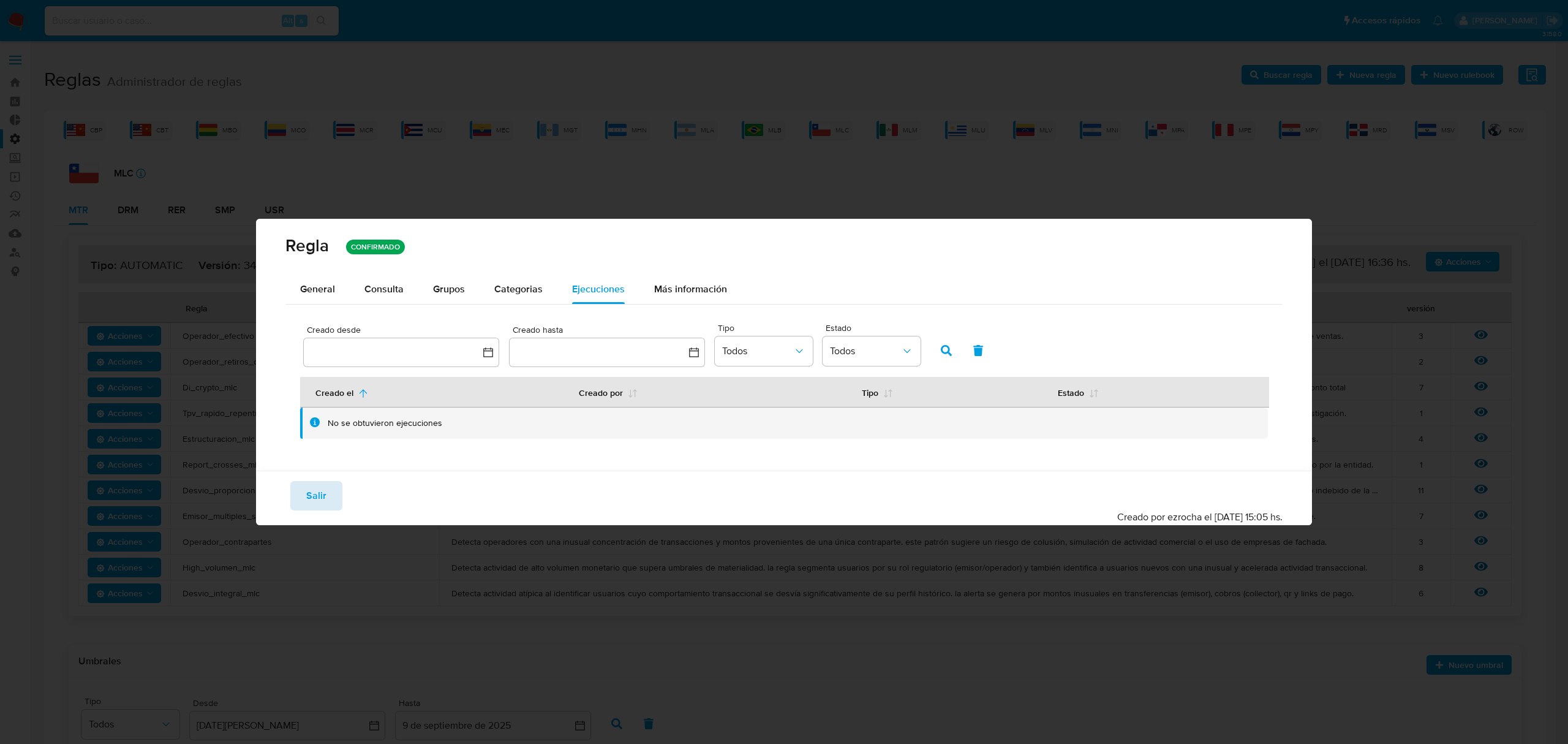
click at [331, 508] on button "Salir" at bounding box center [316, 495] width 52 height 29
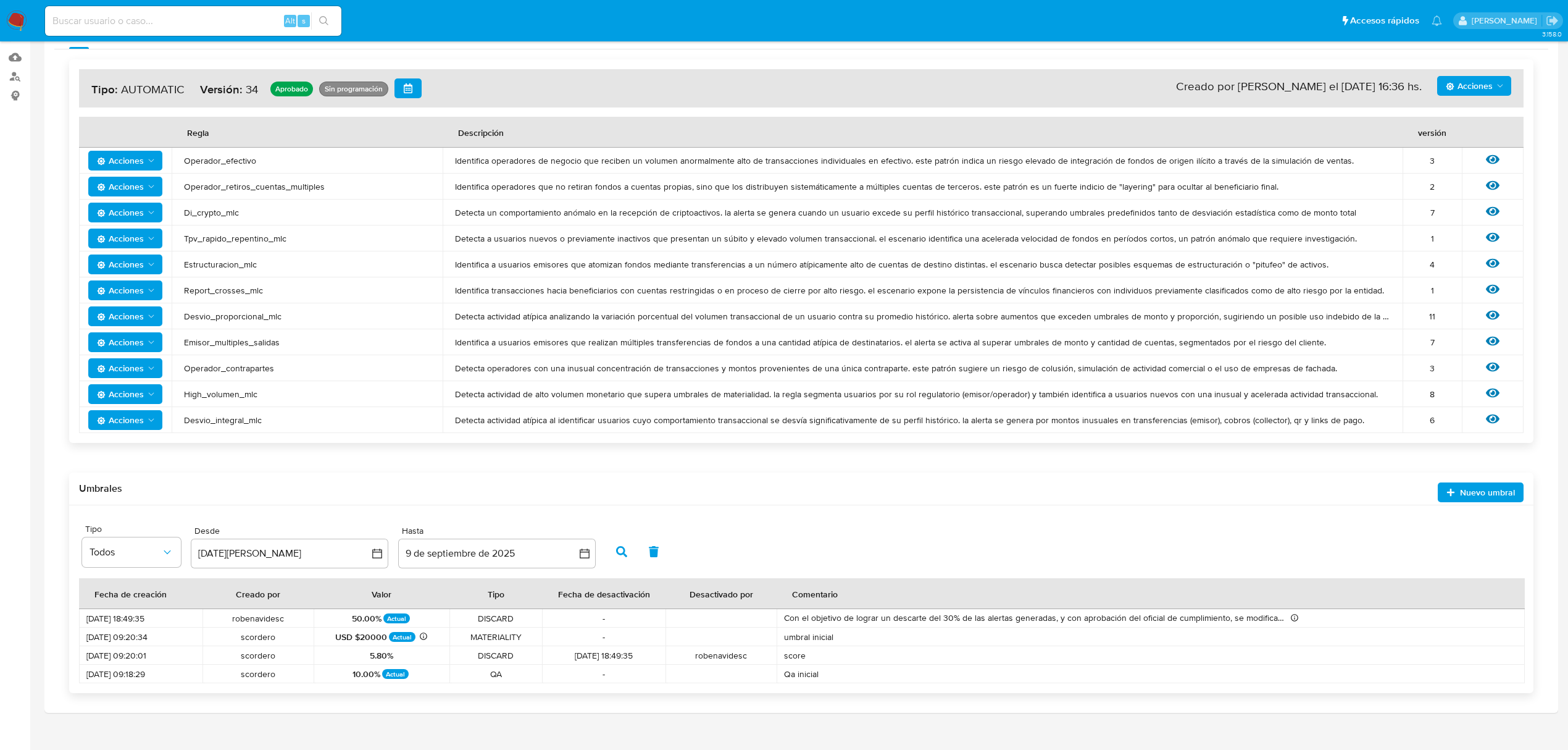
scroll to position [193, 0]
